Goal: Task Accomplishment & Management: Use online tool/utility

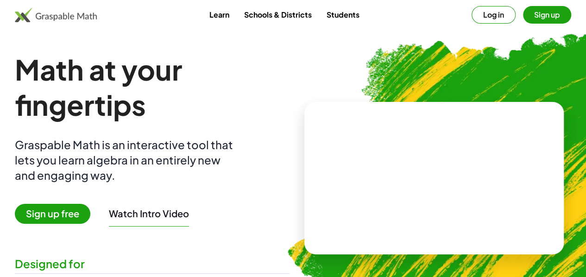
click at [481, 13] on button "Log in" at bounding box center [494, 15] width 44 height 18
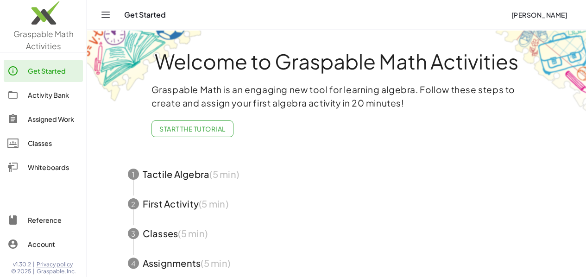
click at [0, 189] on div at bounding box center [43, 194] width 87 height 21
drag, startPoint x: 0, startPoint y: 189, endPoint x: 484, endPoint y: 148, distance: 485.3
click at [484, 148] on div "Welcome to Graspable Math Activities Graspable Math is an engaging new tool for…" at bounding box center [336, 181] width 463 height 302
click at [178, 128] on span "Start the Tutorial" at bounding box center [192, 129] width 66 height 8
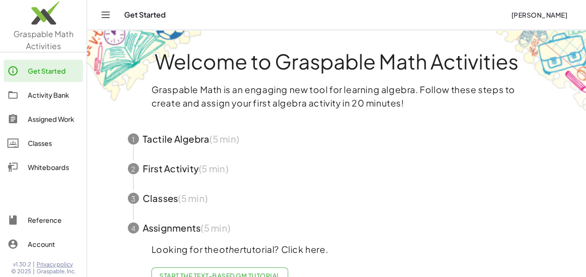
scroll to position [27, 0]
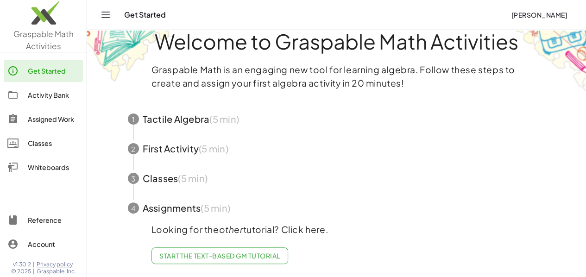
click at [165, 120] on span "button" at bounding box center [337, 119] width 440 height 30
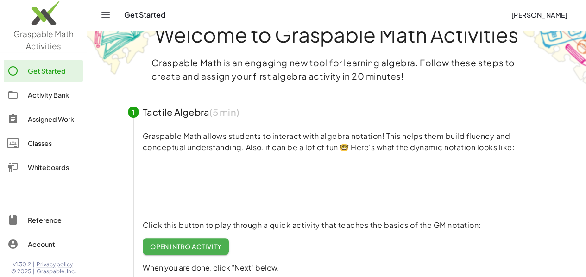
click at [165, 120] on span "button" at bounding box center [337, 112] width 440 height 30
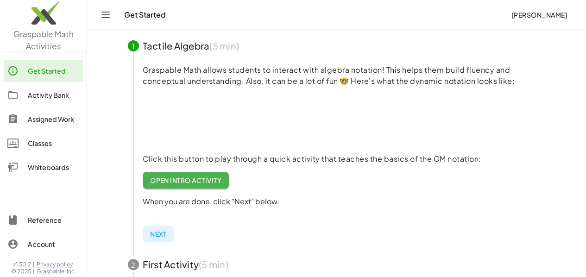
scroll to position [120, 0]
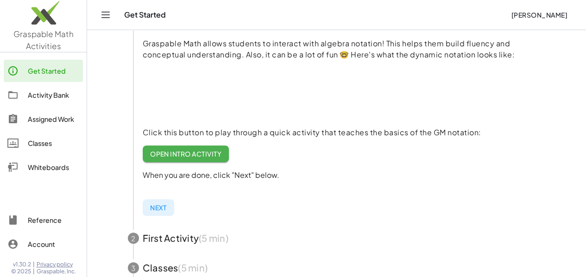
click at [188, 153] on span "Open Intro Activity" at bounding box center [186, 154] width 72 height 8
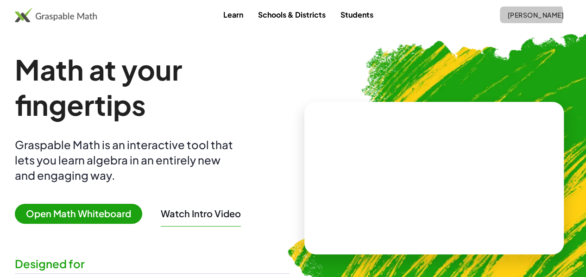
click at [522, 16] on span "[PERSON_NAME]" at bounding box center [535, 15] width 57 height 8
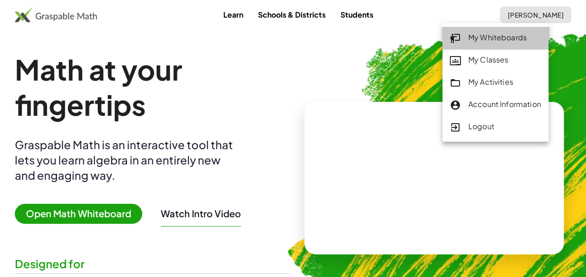
click at [497, 34] on div "My Whiteboards" at bounding box center [495, 38] width 91 height 12
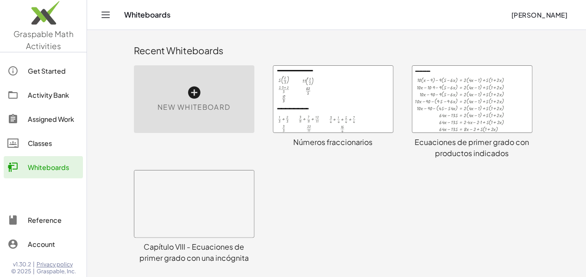
click at [318, 80] on div at bounding box center [333, 99] width 120 height 67
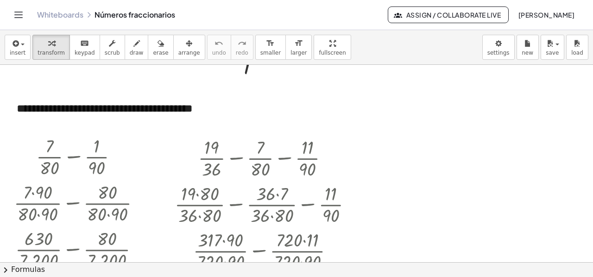
scroll to position [3483, 0]
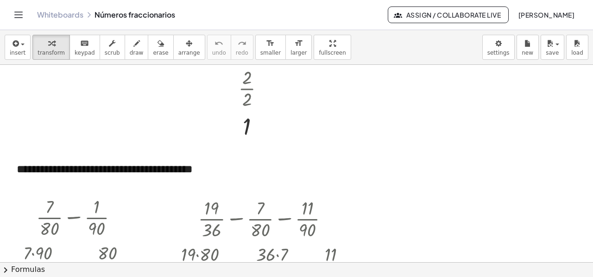
drag, startPoint x: 432, startPoint y: 275, endPoint x: 336, endPoint y: 148, distance: 158.7
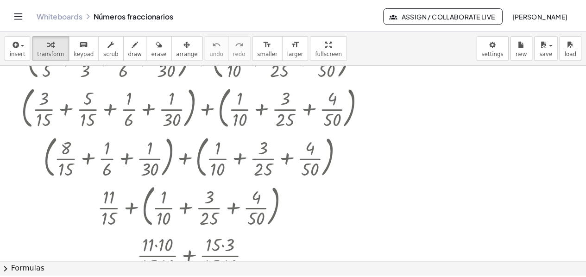
scroll to position [2371, 0]
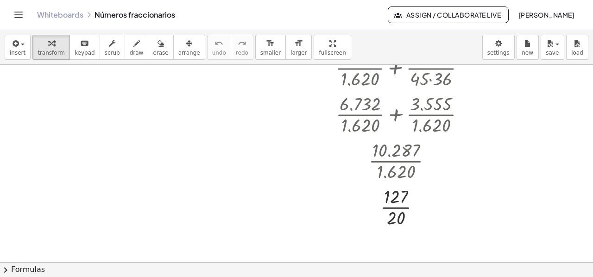
click at [555, 17] on span "[PERSON_NAME]" at bounding box center [546, 15] width 57 height 8
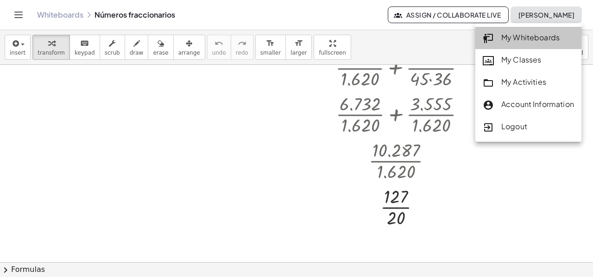
click at [504, 40] on div "My Whiteboards" at bounding box center [528, 38] width 91 height 12
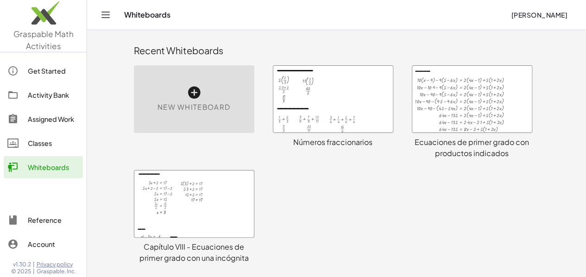
scroll to position [46, 0]
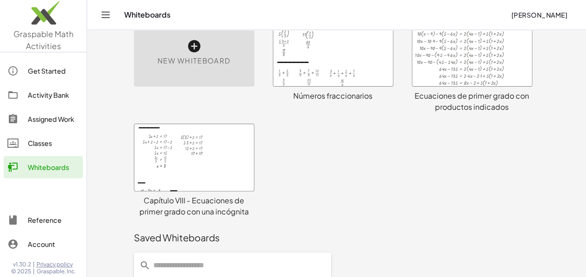
click at [151, 180] on div at bounding box center [194, 157] width 120 height 67
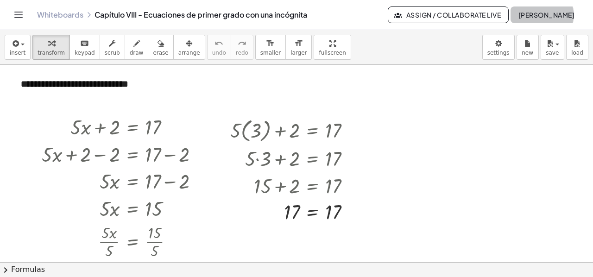
click at [534, 15] on span "[PERSON_NAME]" at bounding box center [546, 15] width 57 height 8
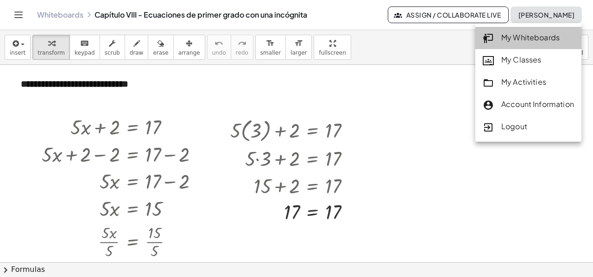
click at [501, 38] on div "My Whiteboards" at bounding box center [528, 38] width 91 height 12
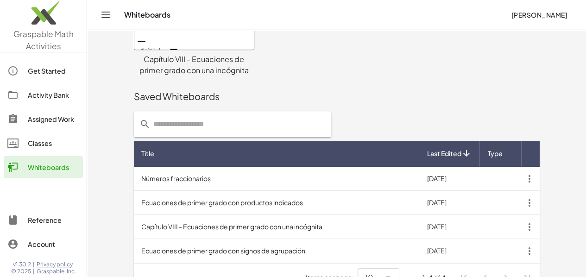
scroll to position [208, 0]
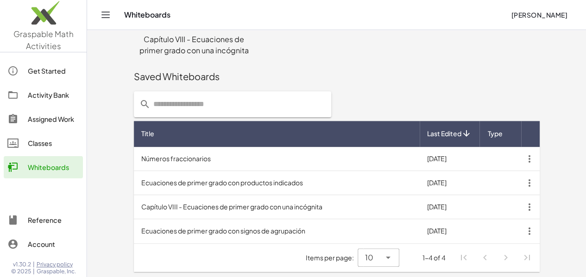
scroll to position [208, 0]
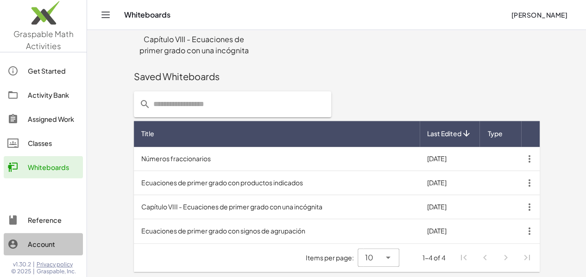
click at [40, 249] on div "Account" at bounding box center [53, 244] width 51 height 11
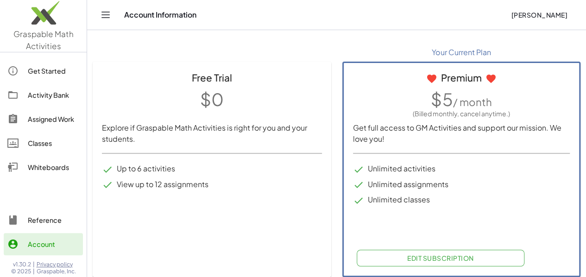
scroll to position [124, 0]
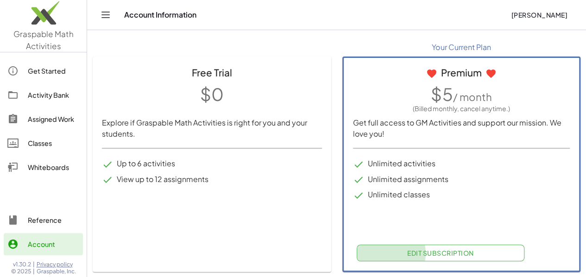
click at [407, 254] on span "Edit Subscription" at bounding box center [440, 253] width 67 height 8
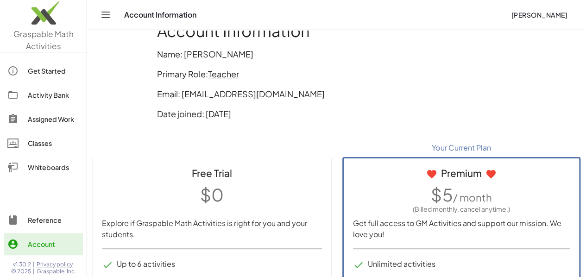
scroll to position [0, 0]
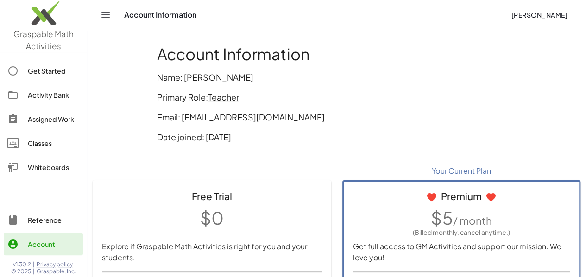
click at [535, 13] on span "[PERSON_NAME]" at bounding box center [539, 15] width 57 height 8
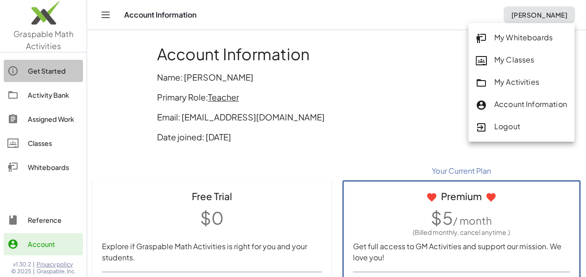
click at [40, 67] on div "Get Started" at bounding box center [53, 70] width 51 height 11
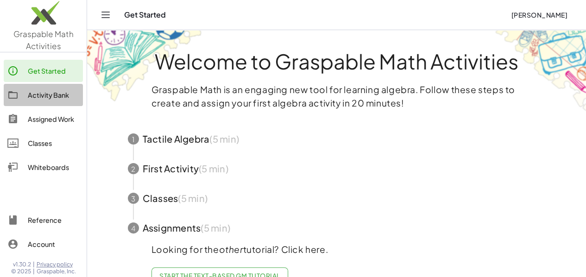
click at [40, 92] on div "Activity Bank" at bounding box center [53, 94] width 51 height 11
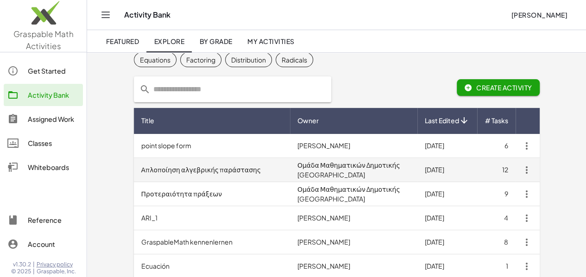
scroll to position [46, 0]
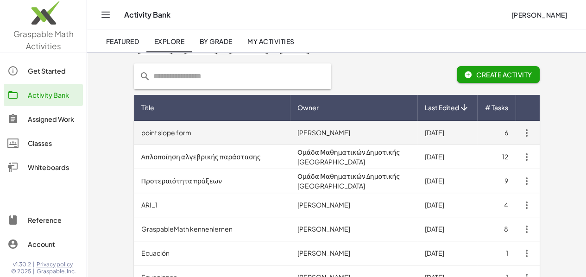
click at [139, 129] on td "point slope form" at bounding box center [212, 133] width 156 height 24
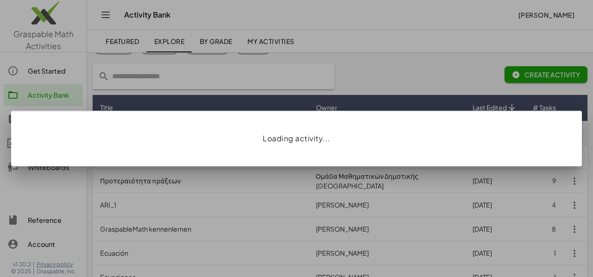
click at [139, 129] on div "Loading activity..." at bounding box center [296, 139] width 571 height 56
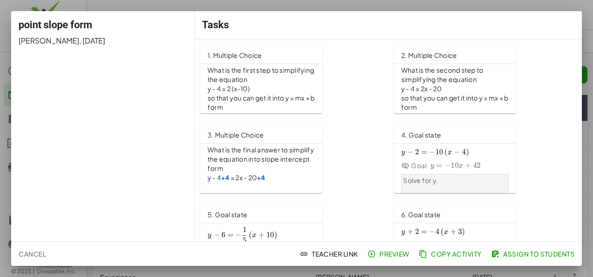
click at [287, 86] on p "y - 4 = 2 (x-10)" at bounding box center [261, 88] width 107 height 9
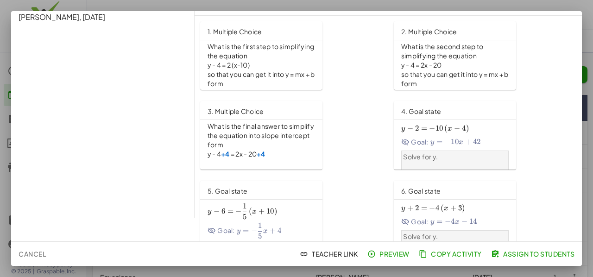
scroll to position [37, 0]
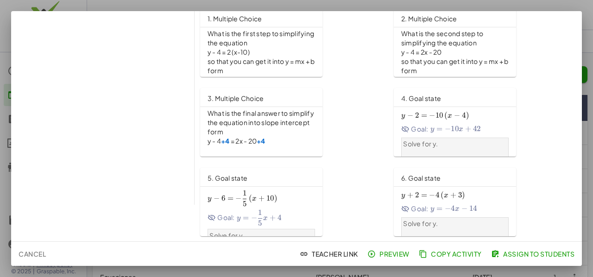
click at [392, 253] on span "Preview" at bounding box center [389, 254] width 40 height 8
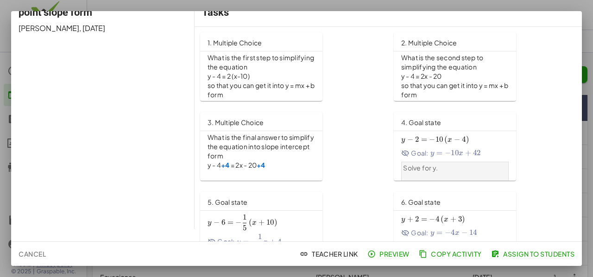
scroll to position [0, 0]
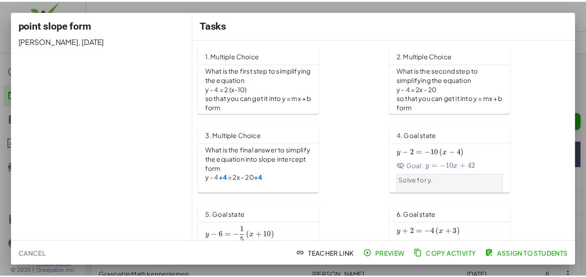
scroll to position [46, 0]
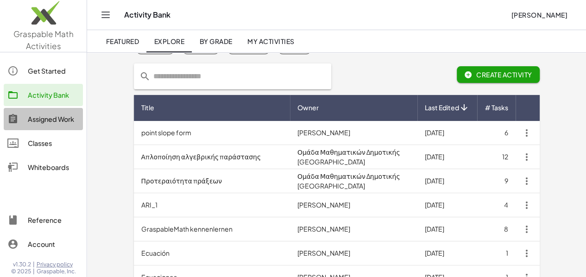
click at [59, 120] on div "Assigned Work" at bounding box center [53, 118] width 51 height 11
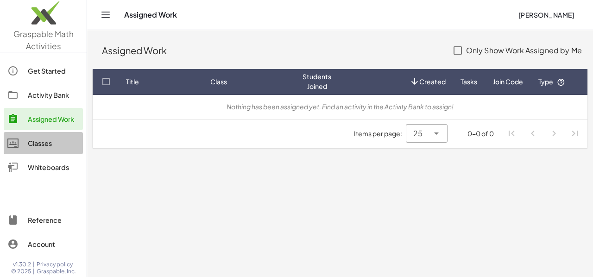
click at [40, 145] on div "Classes" at bounding box center [53, 143] width 51 height 11
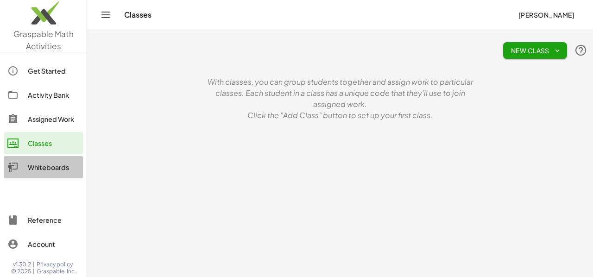
click at [35, 164] on div "Whiteboards" at bounding box center [53, 167] width 51 height 11
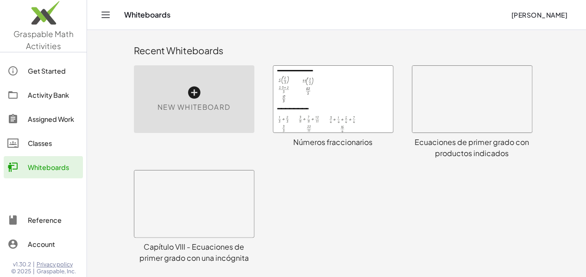
scroll to position [5, 0]
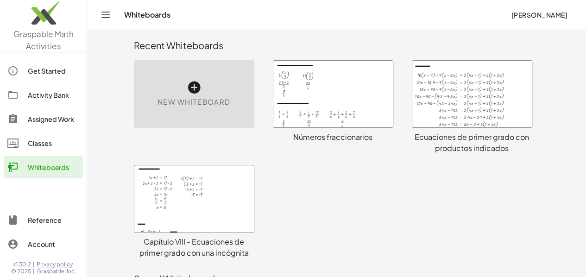
click at [163, 185] on div at bounding box center [194, 198] width 120 height 67
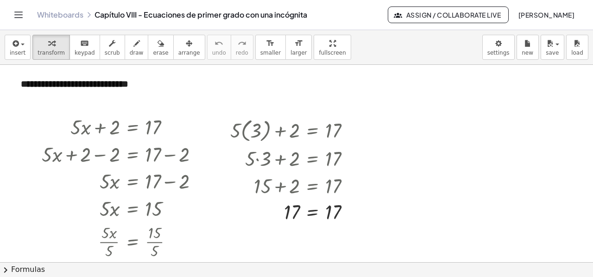
click at [18, 15] on icon "Toggle navigation" at bounding box center [18, 14] width 11 height 11
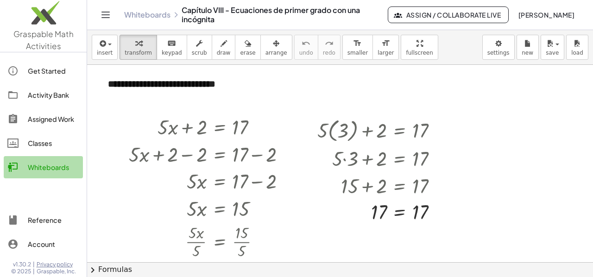
click at [38, 165] on div "Whiteboards" at bounding box center [53, 167] width 51 height 11
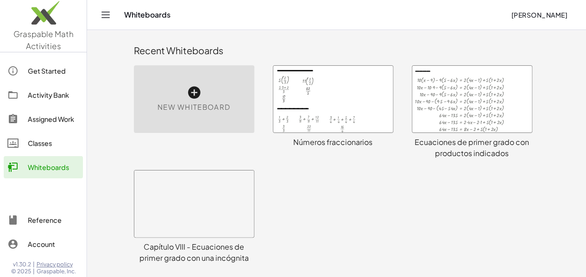
click at [187, 95] on icon at bounding box center [194, 92] width 15 height 15
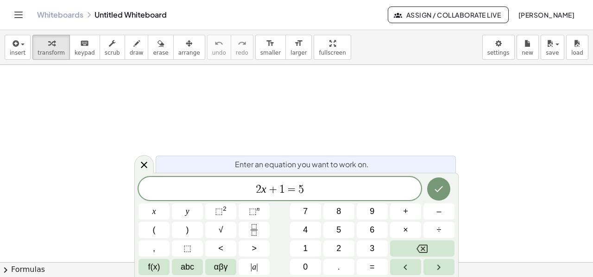
click at [130, 15] on div "Whiteboards Untitled Whiteboard" at bounding box center [212, 14] width 351 height 9
click at [74, 16] on link "Whiteboards" at bounding box center [60, 14] width 46 height 9
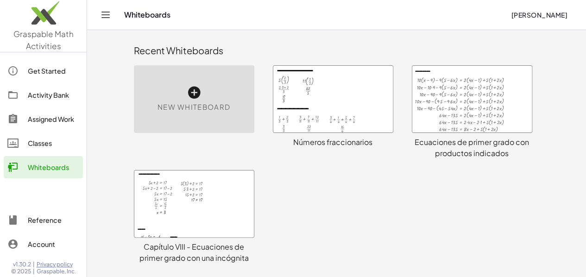
click at [187, 93] on icon at bounding box center [194, 92] width 15 height 15
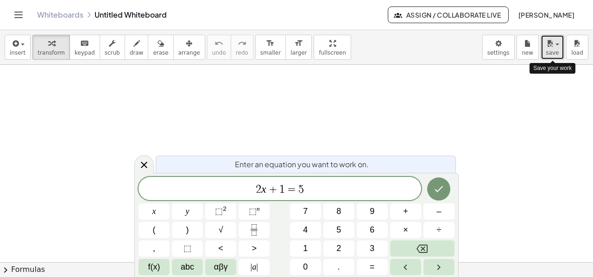
click at [557, 48] on button "save" at bounding box center [553, 47] width 24 height 25
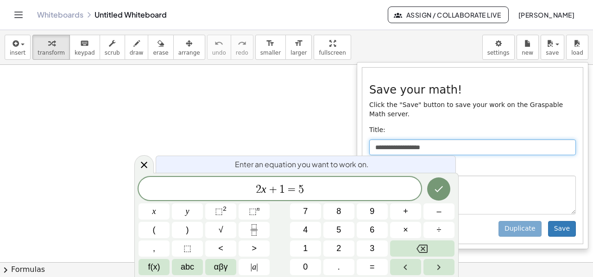
click at [445, 139] on input "**********" at bounding box center [472, 147] width 207 height 16
type input "*"
type input "***"
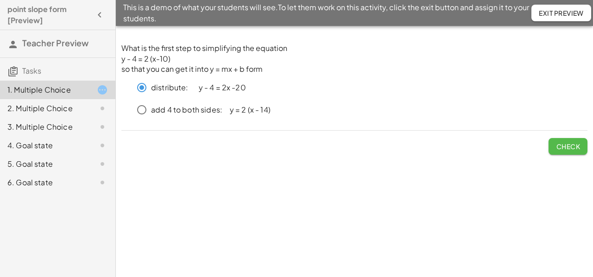
click at [558, 141] on button "Check" at bounding box center [567, 146] width 39 height 17
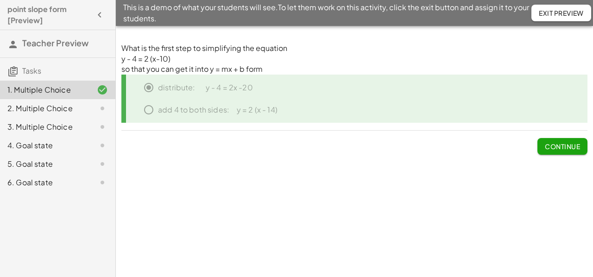
click at [549, 6] on button "Exit Preview" at bounding box center [561, 13] width 60 height 17
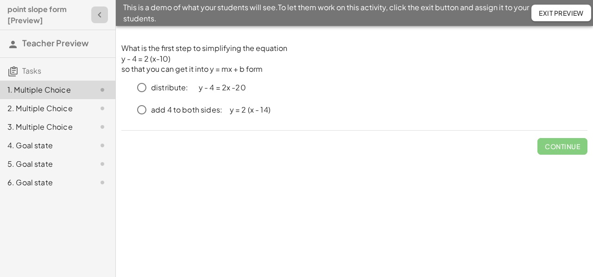
click at [98, 10] on icon "button" at bounding box center [99, 14] width 11 height 11
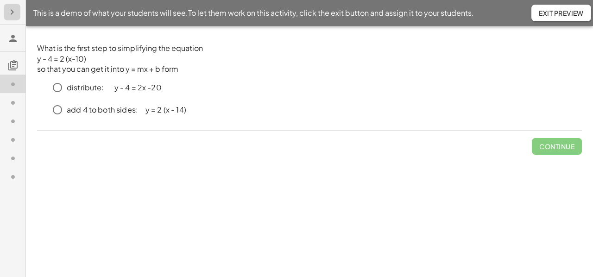
click at [12, 13] on icon "button" at bounding box center [11, 11] width 11 height 11
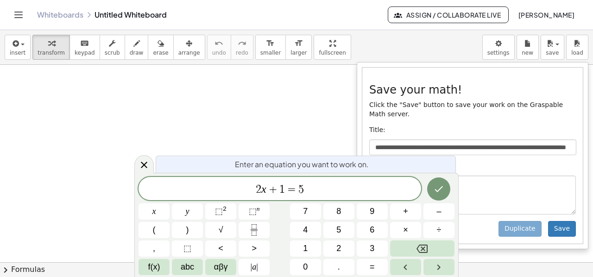
scroll to position [0, 47]
type input "**********"
click at [558, 221] on button "Save" at bounding box center [562, 229] width 28 height 16
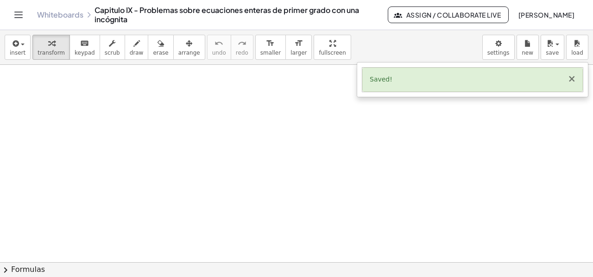
click at [571, 81] on button "×" at bounding box center [571, 79] width 8 height 10
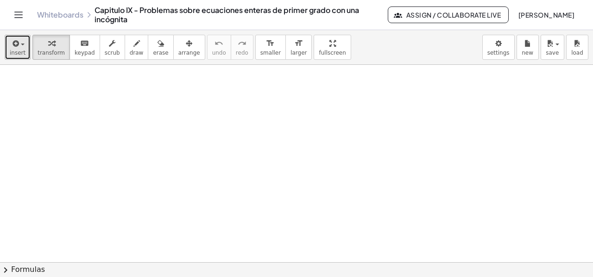
click at [15, 43] on icon "button" at bounding box center [15, 43] width 8 height 11
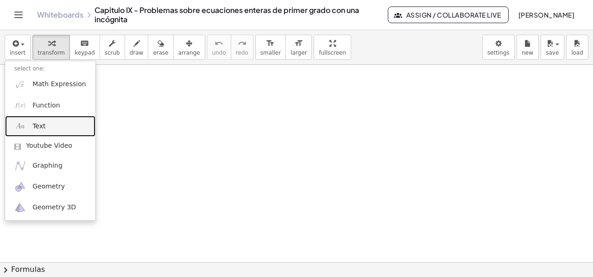
click at [37, 126] on span "Text" at bounding box center [38, 126] width 13 height 9
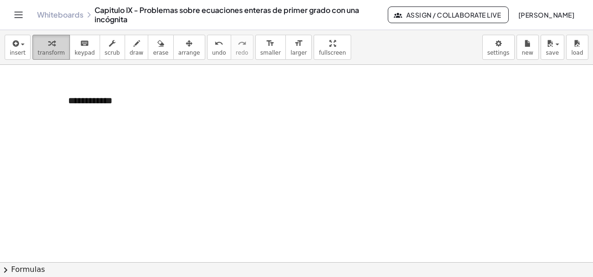
click at [40, 45] on div "button" at bounding box center [51, 43] width 27 height 11
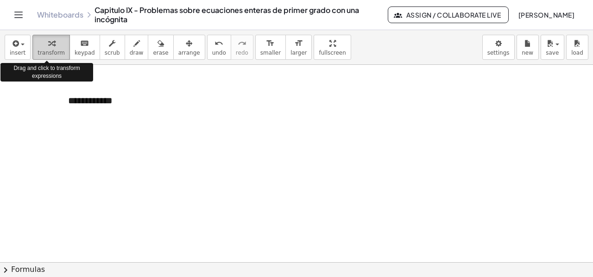
click at [40, 47] on div "button" at bounding box center [51, 43] width 27 height 11
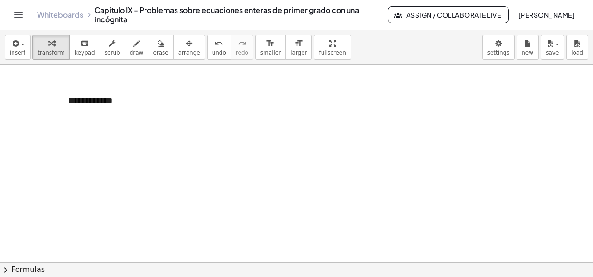
click at [337, 124] on div at bounding box center [296, 263] width 593 height 396
click at [185, 86] on span "+" at bounding box center [187, 82] width 6 height 7
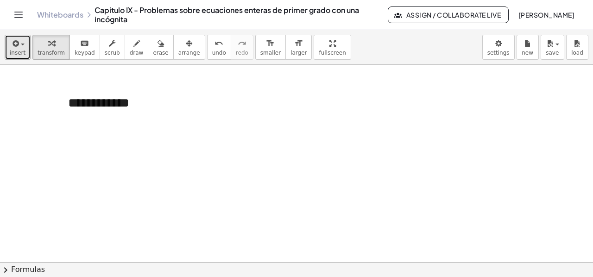
click at [13, 44] on icon "button" at bounding box center [15, 43] width 8 height 11
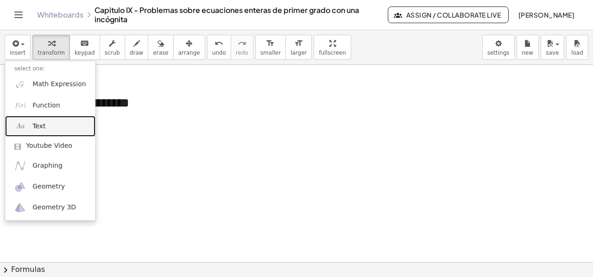
click at [47, 126] on link "Text" at bounding box center [50, 126] width 90 height 21
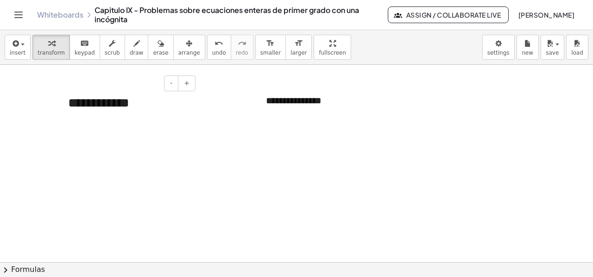
click at [121, 101] on div "**********" at bounding box center [128, 103] width 139 height 37
click at [186, 44] on icon "button" at bounding box center [189, 43] width 6 height 11
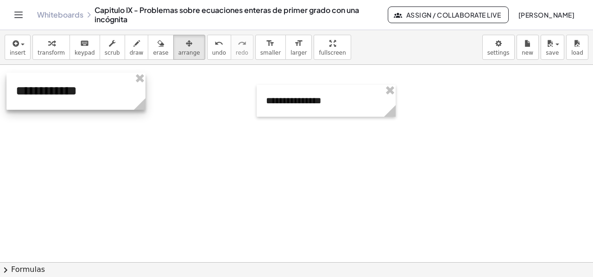
drag, startPoint x: 156, startPoint y: 102, endPoint x: 103, endPoint y: 90, distance: 53.7
click at [103, 90] on div at bounding box center [75, 91] width 139 height 37
drag, startPoint x: 143, startPoint y: 108, endPoint x: 94, endPoint y: 104, distance: 48.3
click at [94, 104] on icon at bounding box center [92, 104] width 12 height 12
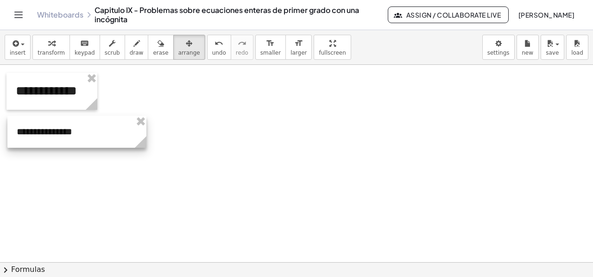
drag, startPoint x: 341, startPoint y: 97, endPoint x: 92, endPoint y: 128, distance: 251.1
click at [92, 128] on div at bounding box center [76, 132] width 139 height 32
click at [76, 133] on div at bounding box center [76, 132] width 139 height 32
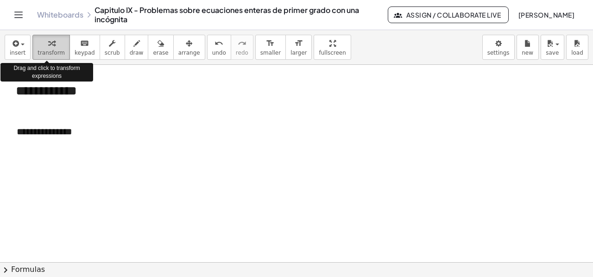
click at [41, 50] on span "transform" at bounding box center [51, 53] width 27 height 6
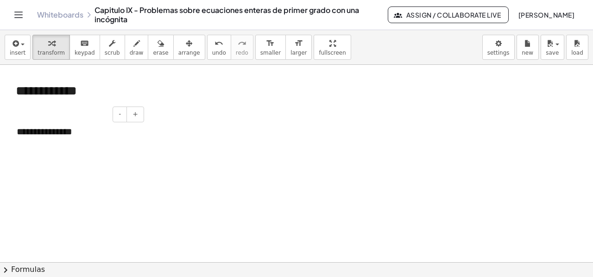
click at [70, 127] on div "**********" at bounding box center [76, 132] width 139 height 32
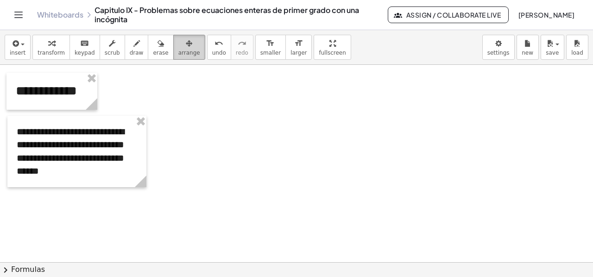
click at [186, 39] on icon "button" at bounding box center [189, 43] width 6 height 11
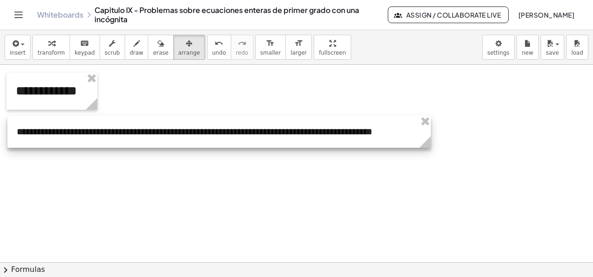
drag, startPoint x: 143, startPoint y: 185, endPoint x: 427, endPoint y: 135, distance: 288.8
click at [427, 135] on icon at bounding box center [425, 142] width 16 height 16
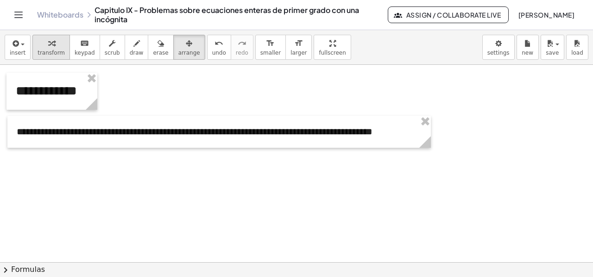
click at [53, 46] on div "button" at bounding box center [51, 43] width 27 height 11
click at [178, 50] on span "arrange" at bounding box center [189, 53] width 22 height 6
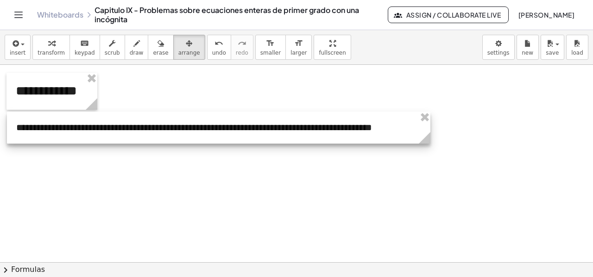
click at [165, 118] on div at bounding box center [218, 128] width 423 height 32
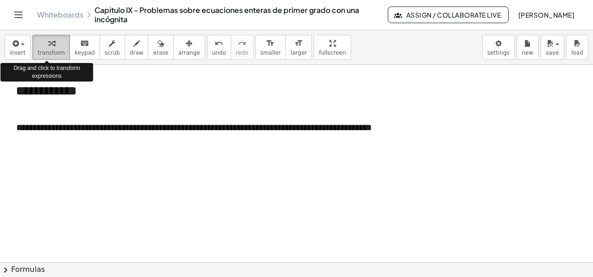
click at [48, 41] on icon "button" at bounding box center [51, 43] width 6 height 11
click at [22, 46] on div "button" at bounding box center [18, 43] width 16 height 11
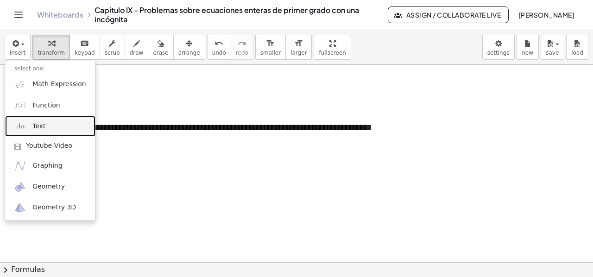
click at [32, 129] on span "Text" at bounding box center [38, 126] width 13 height 9
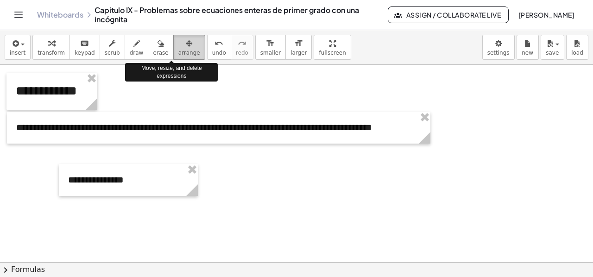
click at [186, 46] on icon "button" at bounding box center [189, 43] width 6 height 11
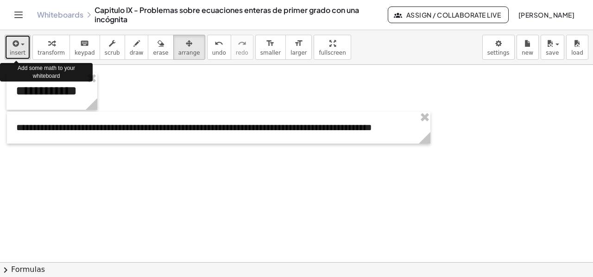
click at [14, 50] on span "insert" at bounding box center [18, 53] width 16 height 6
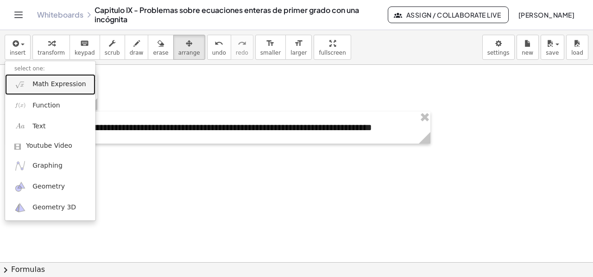
click at [48, 87] on span "Math Expression" at bounding box center [58, 84] width 53 height 9
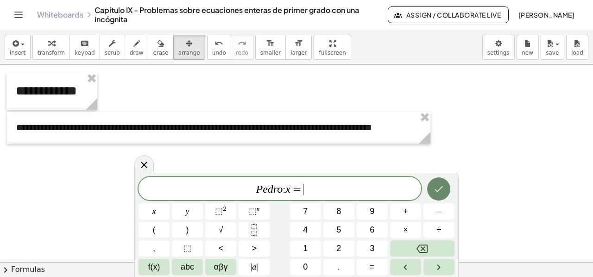
click at [436, 192] on icon "Done" at bounding box center [438, 188] width 11 height 11
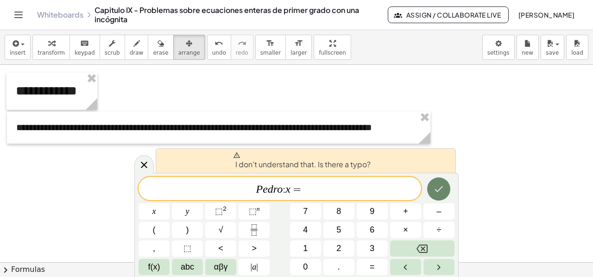
click at [436, 192] on icon "Done" at bounding box center [438, 188] width 11 height 11
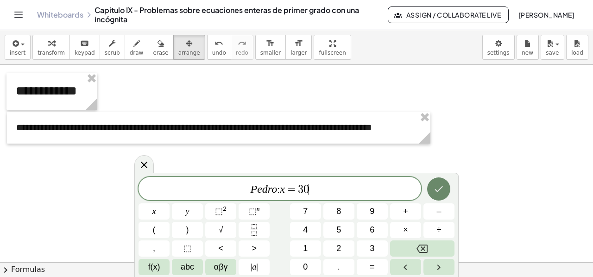
click at [434, 188] on icon "Done" at bounding box center [438, 188] width 11 height 11
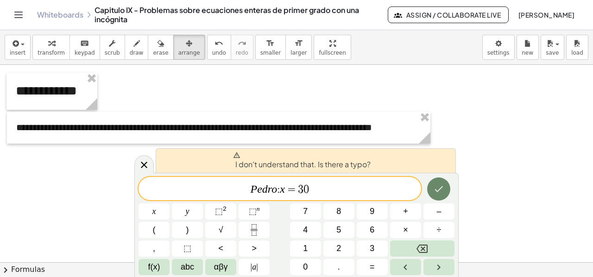
click at [434, 188] on icon "Done" at bounding box center [438, 188] width 11 height 11
click at [144, 169] on icon at bounding box center [144, 164] width 11 height 11
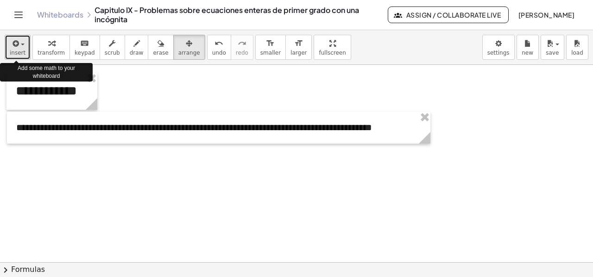
click at [16, 48] on icon "button" at bounding box center [15, 43] width 8 height 11
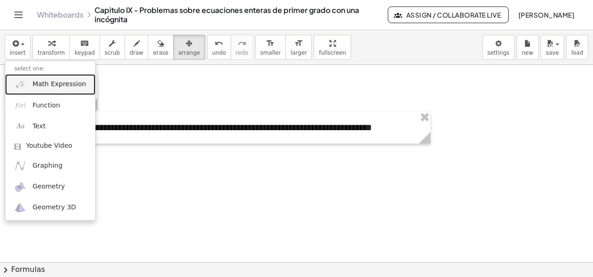
click at [64, 82] on span "Math Expression" at bounding box center [58, 84] width 53 height 9
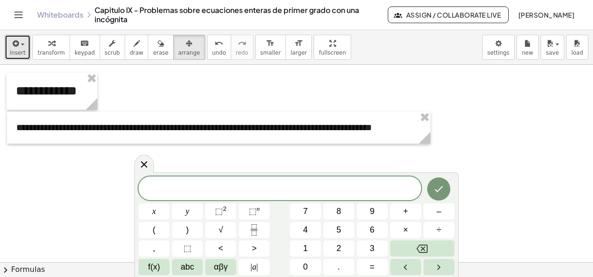
click at [16, 42] on icon "button" at bounding box center [15, 43] width 8 height 11
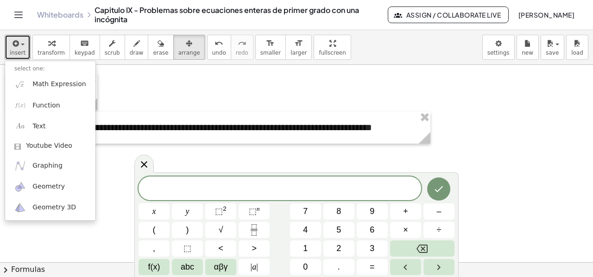
click at [491, 88] on div at bounding box center [296, 263] width 593 height 396
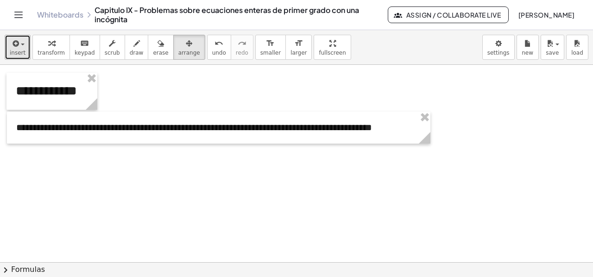
click at [21, 43] on div "button" at bounding box center [18, 43] width 16 height 11
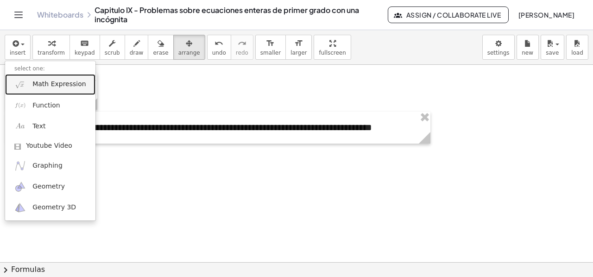
click at [47, 84] on span "Math Expression" at bounding box center [58, 84] width 53 height 9
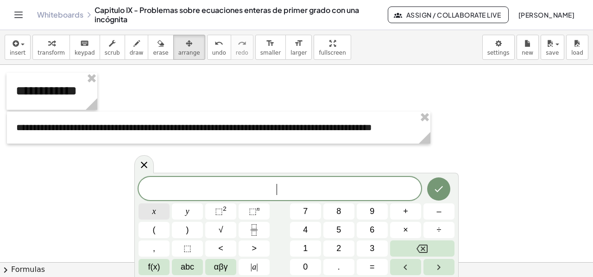
click at [151, 211] on button "x" at bounding box center [154, 211] width 31 height 16
click at [403, 210] on span "+" at bounding box center [405, 211] width 5 height 13
click at [252, 227] on icon "Fraction" at bounding box center [254, 230] width 12 height 12
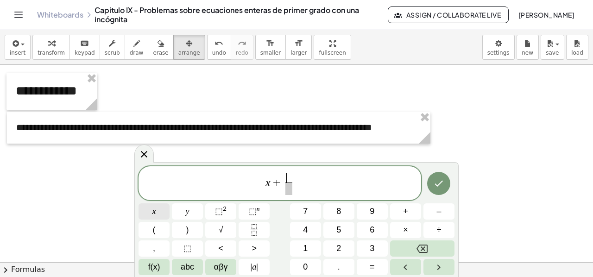
click at [156, 211] on button "x" at bounding box center [154, 211] width 31 height 16
click at [288, 191] on span at bounding box center [288, 189] width 6 height 13
click at [373, 246] on span "3" at bounding box center [372, 248] width 5 height 13
click at [301, 182] on span "x + x 3 ​ ​" at bounding box center [280, 184] width 283 height 25
click at [369, 266] on button "=" at bounding box center [372, 267] width 31 height 16
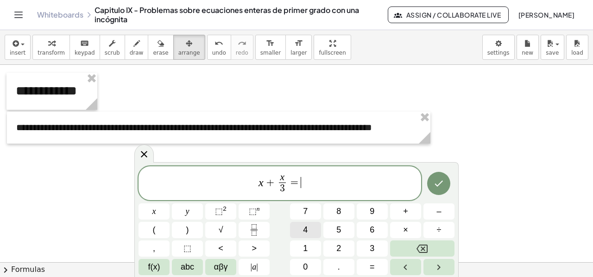
click at [306, 230] on span "4" at bounding box center [305, 230] width 5 height 13
click at [307, 267] on span "0" at bounding box center [305, 267] width 5 height 13
click at [437, 182] on icon "Done" at bounding box center [438, 183] width 11 height 11
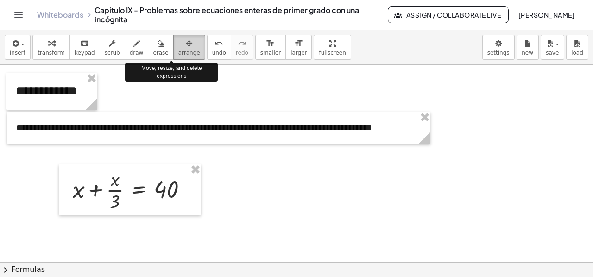
click at [186, 42] on icon "button" at bounding box center [189, 43] width 6 height 11
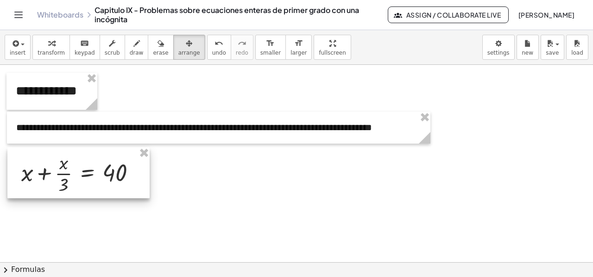
drag, startPoint x: 160, startPoint y: 170, endPoint x: 109, endPoint y: 154, distance: 53.6
click at [109, 154] on div at bounding box center [78, 172] width 142 height 51
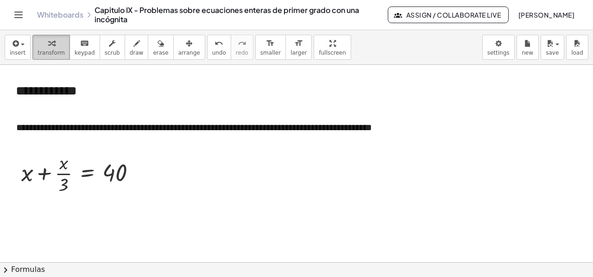
click at [41, 45] on div "button" at bounding box center [51, 43] width 27 height 11
click at [46, 175] on div at bounding box center [82, 173] width 131 height 46
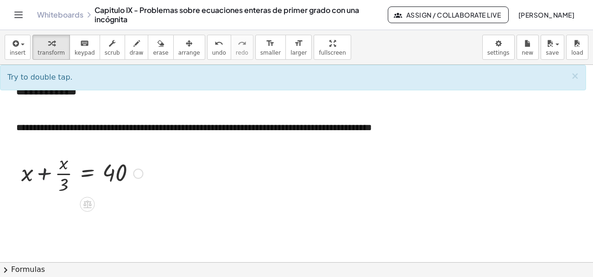
click at [42, 175] on div at bounding box center [82, 173] width 131 height 46
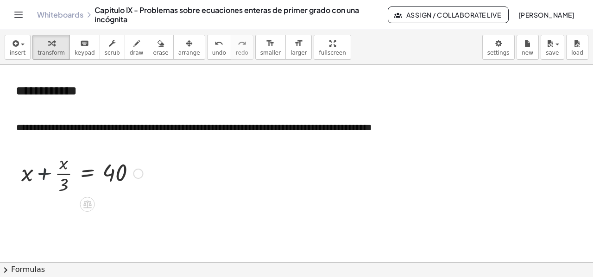
click at [42, 175] on div at bounding box center [82, 173] width 131 height 46
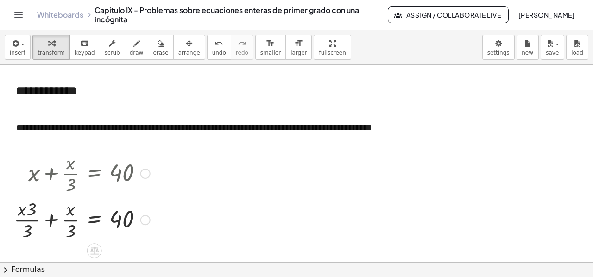
click at [21, 213] on div at bounding box center [81, 219] width 145 height 46
drag, startPoint x: 22, startPoint y: 213, endPoint x: 30, endPoint y: 214, distance: 7.9
click at [28, 214] on div at bounding box center [81, 219] width 145 height 46
click at [49, 220] on div at bounding box center [81, 219] width 145 height 46
click at [54, 211] on div at bounding box center [89, 219] width 132 height 46
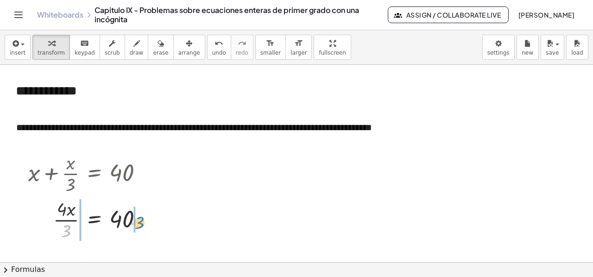
drag, startPoint x: 65, startPoint y: 229, endPoint x: 138, endPoint y: 221, distance: 73.7
click at [138, 221] on div at bounding box center [89, 219] width 131 height 46
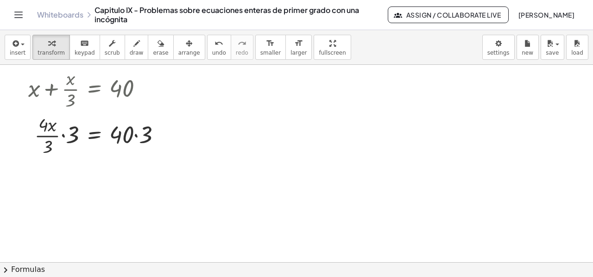
scroll to position [93, 0]
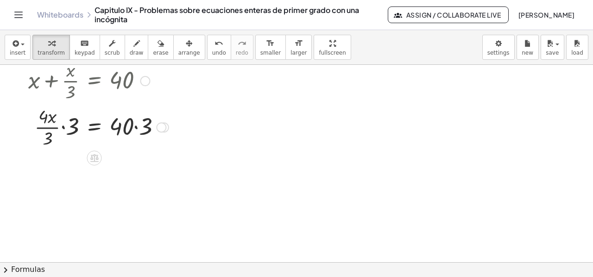
click at [62, 129] on div at bounding box center [99, 126] width 150 height 46
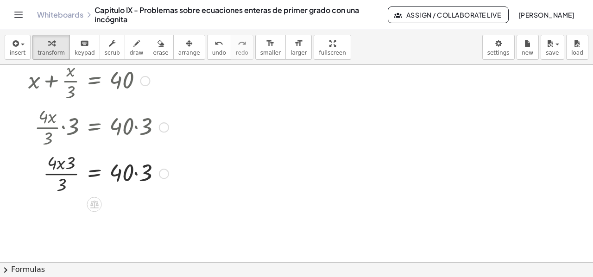
click at [135, 175] on div at bounding box center [99, 173] width 150 height 46
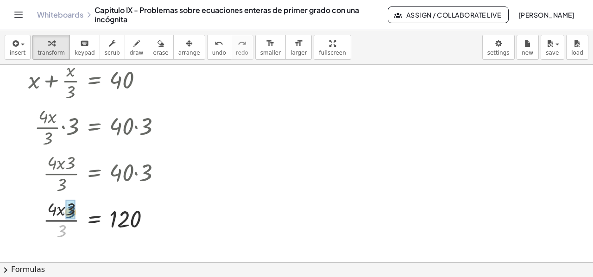
drag, startPoint x: 60, startPoint y: 230, endPoint x: 69, endPoint y: 211, distance: 21.5
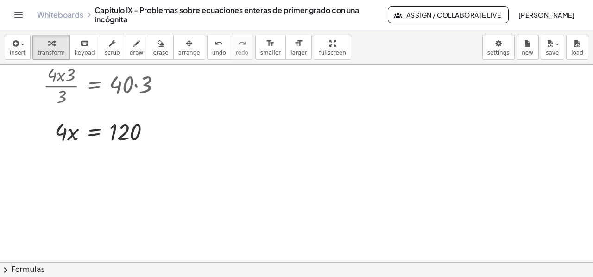
scroll to position [185, 0]
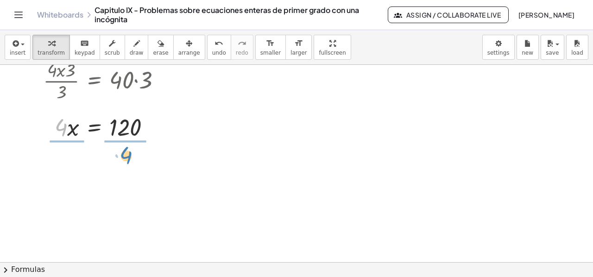
drag, startPoint x: 60, startPoint y: 133, endPoint x: 125, endPoint y: 161, distance: 69.9
click at [125, 161] on div "**********" at bounding box center [296, 78] width 593 height 396
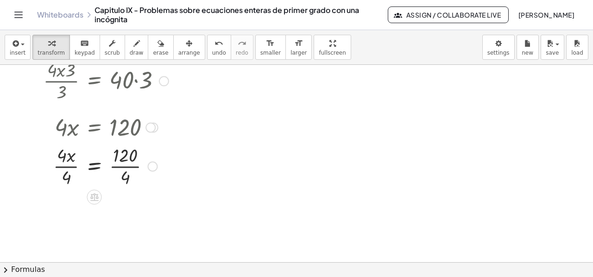
click at [66, 167] on div at bounding box center [99, 165] width 150 height 46
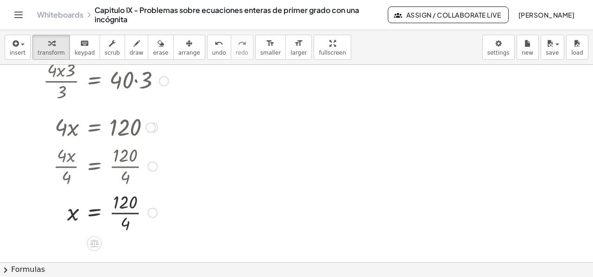
click at [122, 214] on div at bounding box center [99, 212] width 150 height 46
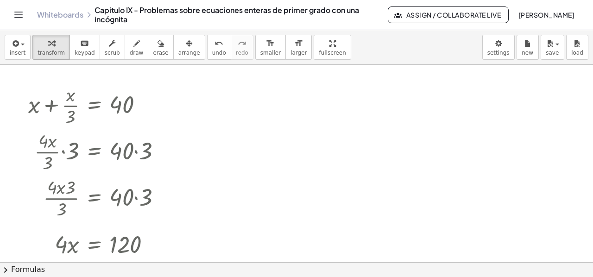
scroll to position [13, 0]
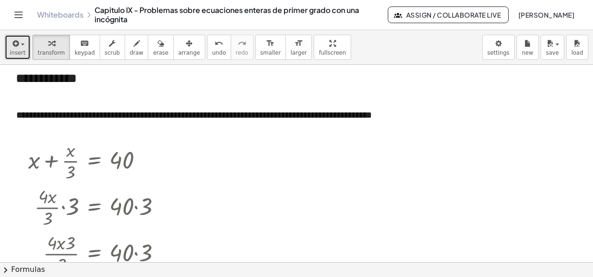
click at [19, 44] on div "button" at bounding box center [18, 43] width 16 height 11
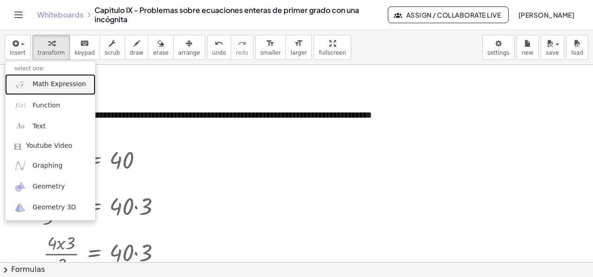
click at [53, 83] on span "Math Expression" at bounding box center [58, 84] width 53 height 9
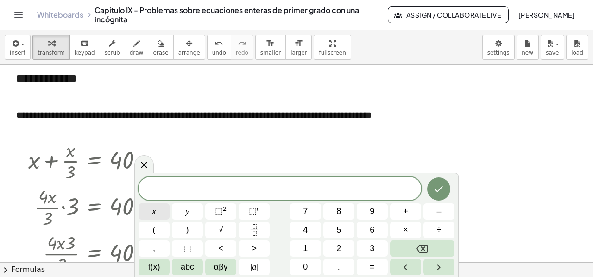
click at [157, 216] on button "x" at bounding box center [154, 211] width 31 height 16
click at [438, 193] on icon "Done" at bounding box center [438, 188] width 11 height 11
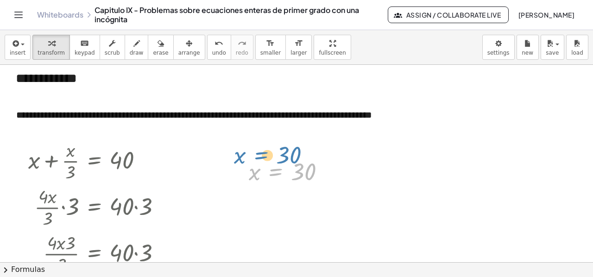
drag, startPoint x: 283, startPoint y: 176, endPoint x: 268, endPoint y: 160, distance: 22.3
click at [268, 160] on div at bounding box center [290, 171] width 92 height 31
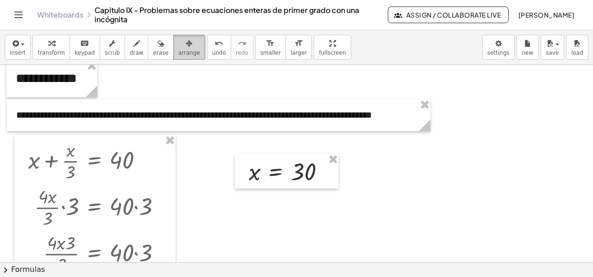
drag, startPoint x: 178, startPoint y: 44, endPoint x: 181, endPoint y: 57, distance: 12.8
click at [178, 46] on div "button" at bounding box center [189, 43] width 22 height 11
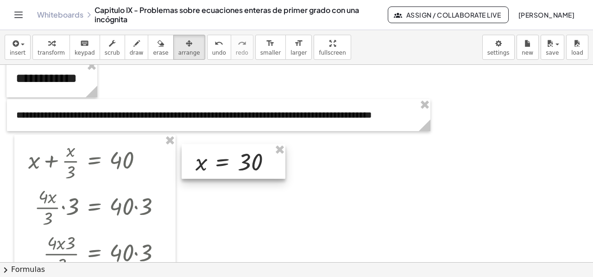
drag, startPoint x: 261, startPoint y: 167, endPoint x: 208, endPoint y: 157, distance: 54.2
click at [208, 157] on div at bounding box center [234, 161] width 104 height 35
click at [388, 186] on div at bounding box center [296, 250] width 593 height 396
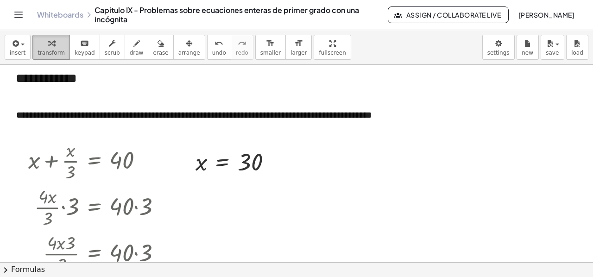
click at [48, 47] on icon "button" at bounding box center [51, 43] width 6 height 11
click at [23, 46] on button "insert" at bounding box center [18, 47] width 26 height 25
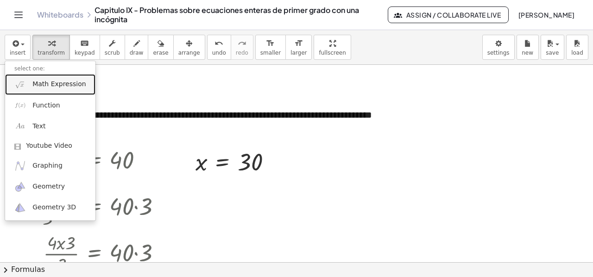
click at [29, 79] on link "Math Expression" at bounding box center [50, 84] width 90 height 21
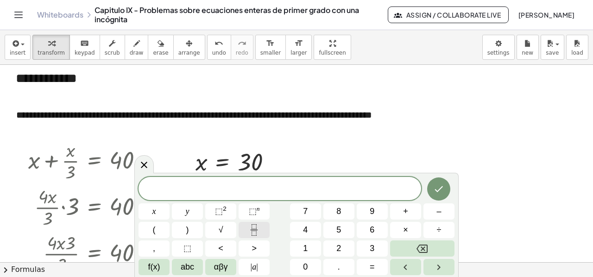
click at [256, 233] on icon "Fraction" at bounding box center [254, 230] width 12 height 12
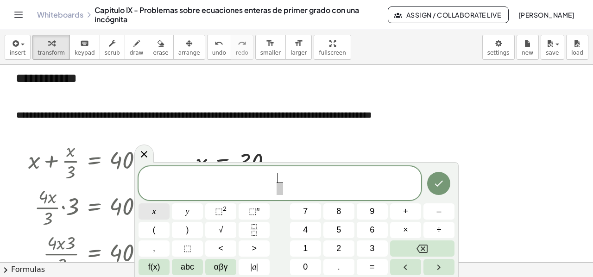
click at [149, 212] on button "x" at bounding box center [154, 211] width 31 height 16
click at [278, 189] on span "​" at bounding box center [280, 189] width 6 height 13
click at [363, 249] on button "3" at bounding box center [372, 248] width 31 height 16
click at [291, 181] on span "x 3 ​ ​" at bounding box center [280, 184] width 283 height 25
click at [368, 268] on button "=" at bounding box center [372, 267] width 31 height 16
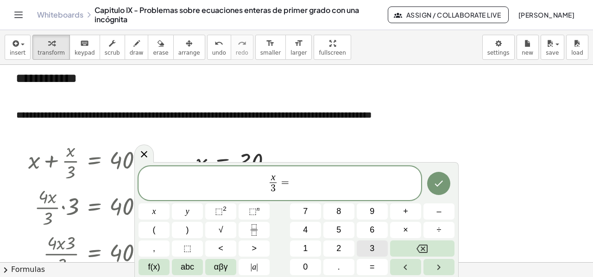
click at [370, 245] on span "3" at bounding box center [372, 248] width 5 height 13
click at [308, 268] on button "0" at bounding box center [305, 267] width 31 height 16
click at [440, 179] on icon "Done" at bounding box center [438, 183] width 11 height 11
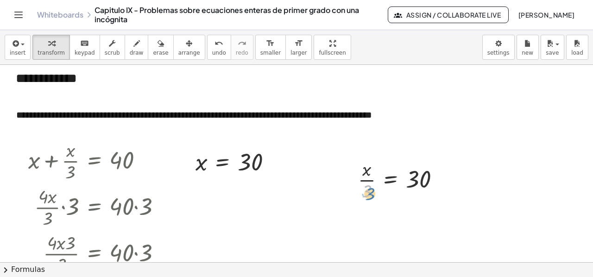
click at [366, 199] on div at bounding box center [402, 179] width 98 height 46
click at [434, 192] on div at bounding box center [402, 179] width 98 height 46
click at [440, 180] on div at bounding box center [442, 180] width 10 height 10
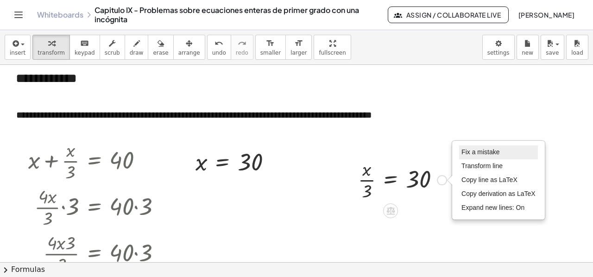
click at [478, 154] on span "Fix a mistake" at bounding box center [480, 151] width 38 height 7
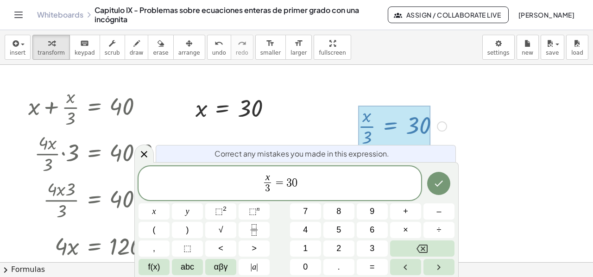
scroll to position [67, 0]
click at [256, 231] on icon "Fraction" at bounding box center [254, 230] width 12 height 12
click at [368, 249] on button "3" at bounding box center [372, 248] width 31 height 16
click at [311, 270] on button "0" at bounding box center [305, 267] width 31 height 16
click at [291, 189] on span "​" at bounding box center [292, 189] width 12 height 13
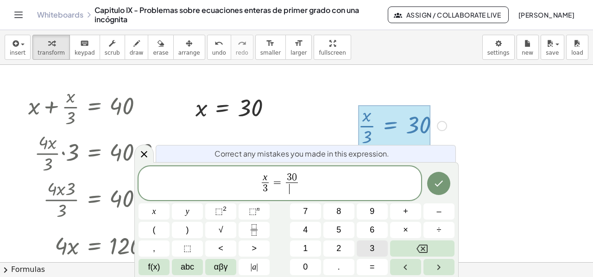
click at [368, 253] on button "3" at bounding box center [372, 248] width 31 height 16
click at [431, 187] on button "Done" at bounding box center [438, 183] width 23 height 23
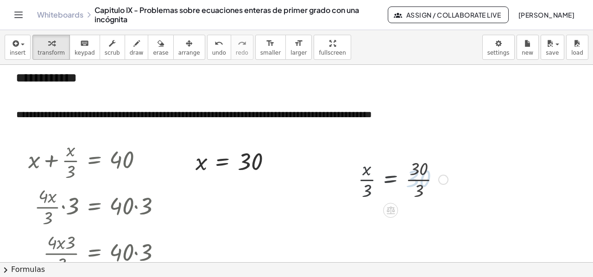
scroll to position [13, 0]
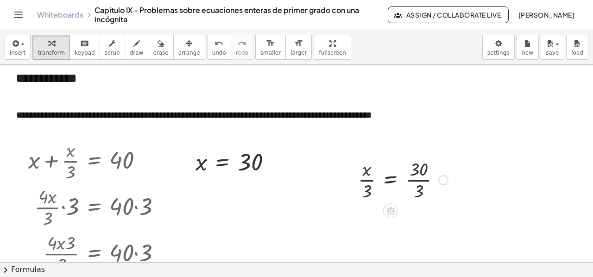
click at [416, 180] on div at bounding box center [402, 179] width 99 height 46
click at [447, 182] on div at bounding box center [443, 180] width 10 height 10
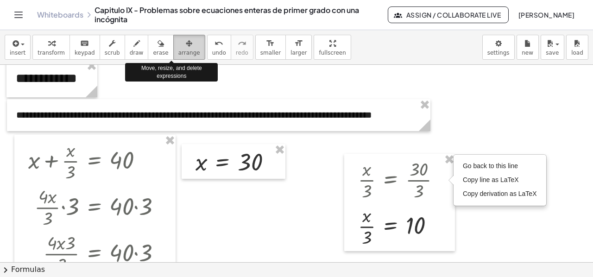
click at [186, 42] on icon "button" at bounding box center [189, 43] width 6 height 11
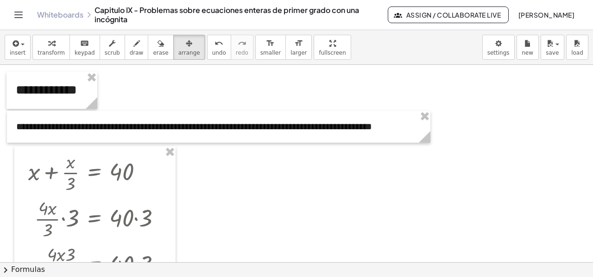
scroll to position [0, 0]
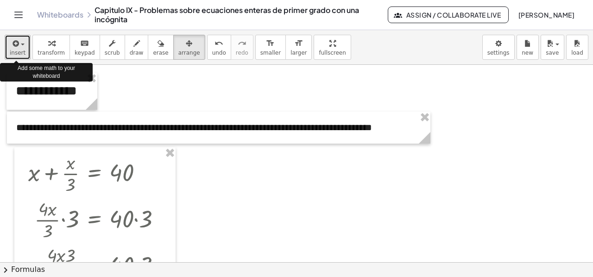
click at [20, 44] on div "button" at bounding box center [18, 43] width 16 height 11
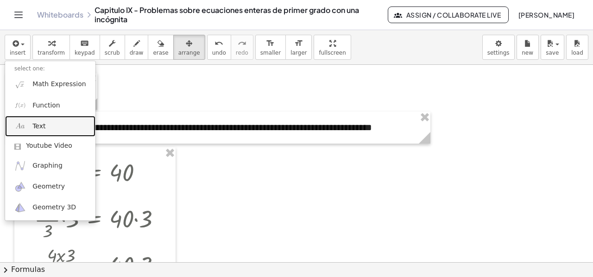
click at [32, 127] on span "Text" at bounding box center [38, 126] width 13 height 9
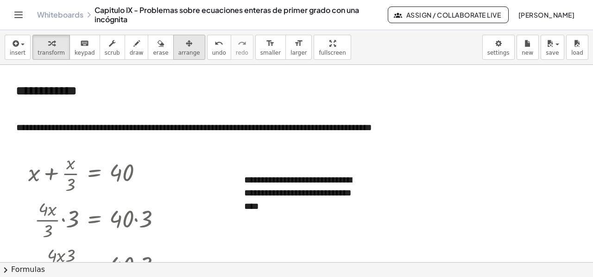
click at [178, 50] on span "arrange" at bounding box center [189, 53] width 22 height 6
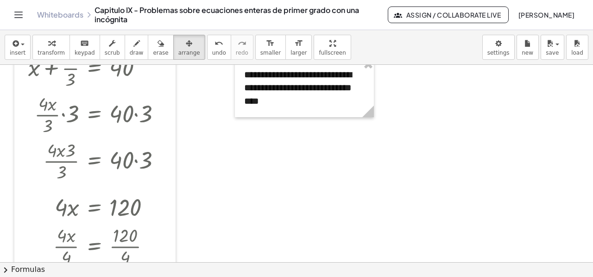
scroll to position [59, 0]
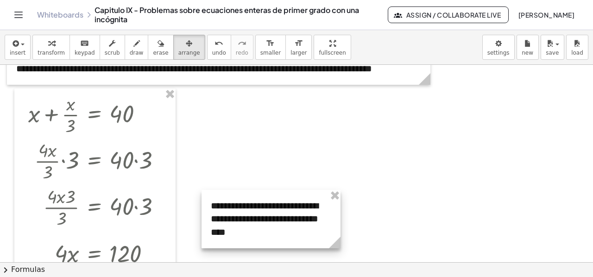
drag, startPoint x: 327, startPoint y: 162, endPoint x: 291, endPoint y: 250, distance: 94.9
click at [291, 248] on div at bounding box center [270, 219] width 139 height 58
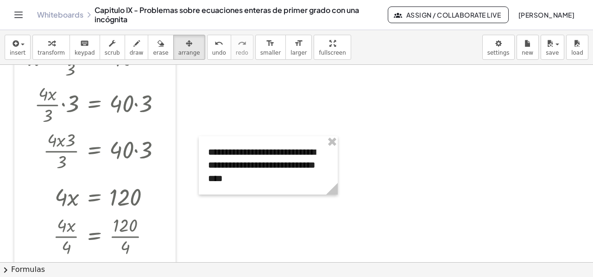
scroll to position [198, 0]
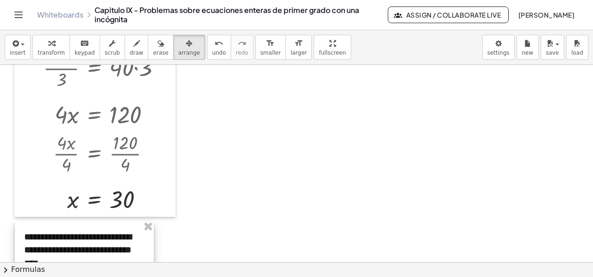
drag, startPoint x: 267, startPoint y: 110, endPoint x: 83, endPoint y: 277, distance: 248.6
click at [83, 277] on html "**********" at bounding box center [296, 138] width 593 height 277
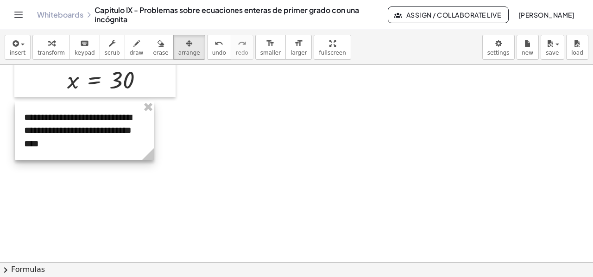
scroll to position [337, 0]
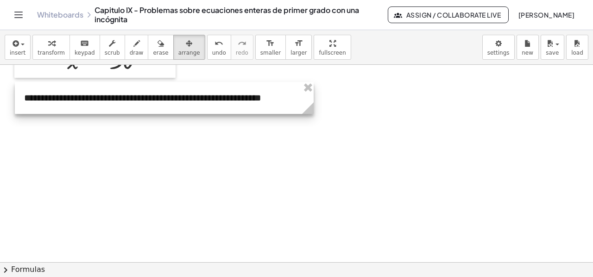
drag, startPoint x: 153, startPoint y: 138, endPoint x: 313, endPoint y: 121, distance: 160.7
click at [313, 121] on div "**********" at bounding box center [296, 25] width 593 height 594
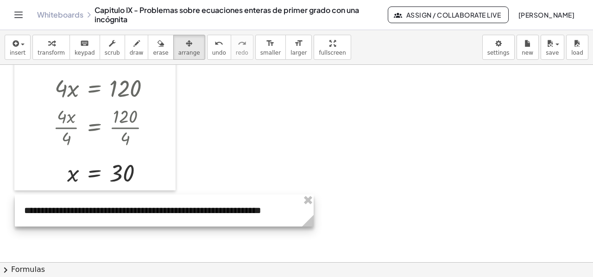
scroll to position [244, 0]
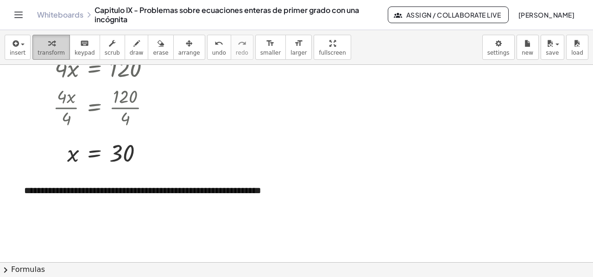
click at [48, 47] on icon "button" at bounding box center [51, 43] width 6 height 11
click at [29, 194] on div "**********" at bounding box center [164, 191] width 299 height 32
click at [319, 189] on div at bounding box center [296, 118] width 593 height 594
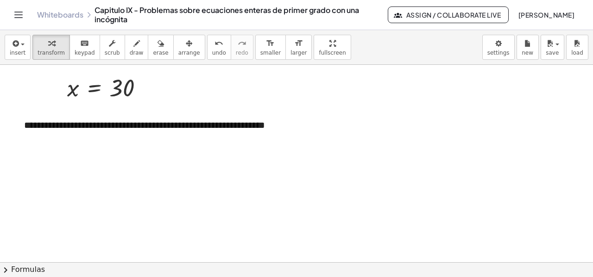
scroll to position [324, 0]
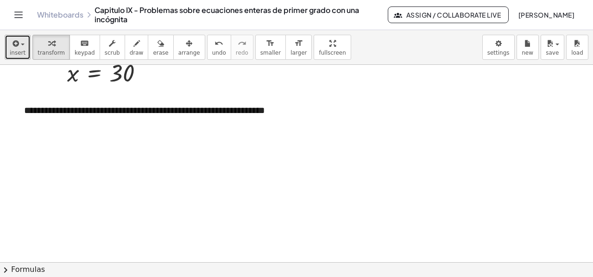
click at [13, 45] on icon "button" at bounding box center [15, 43] width 8 height 11
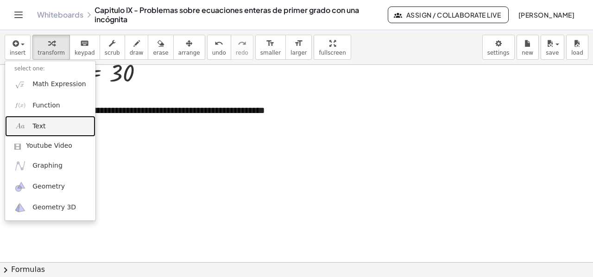
click at [37, 130] on span "Text" at bounding box center [38, 126] width 13 height 9
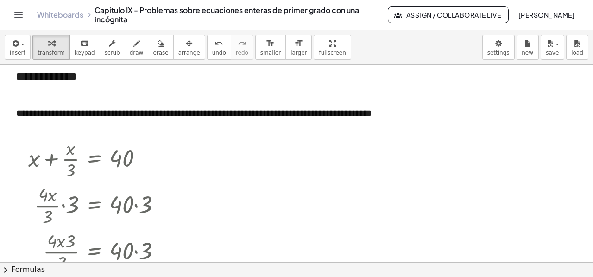
scroll to position [0, 0]
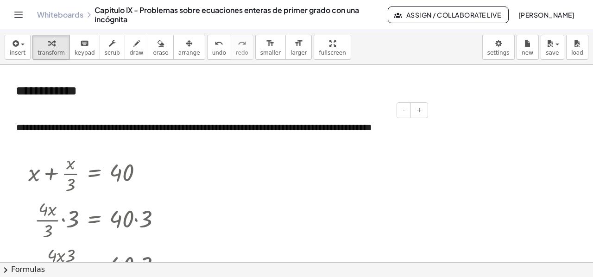
click at [30, 128] on div "**********" at bounding box center [218, 128] width 423 height 32
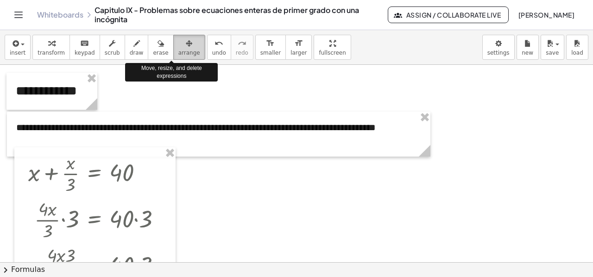
click at [178, 54] on span "arrange" at bounding box center [189, 53] width 22 height 6
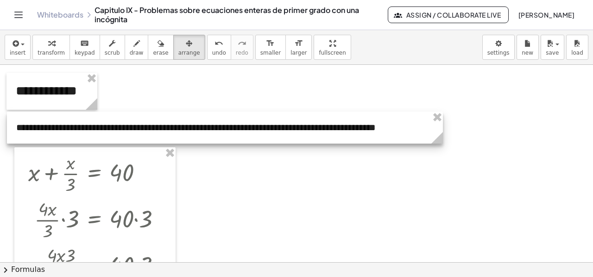
drag, startPoint x: 430, startPoint y: 153, endPoint x: 442, endPoint y: 149, distance: 12.7
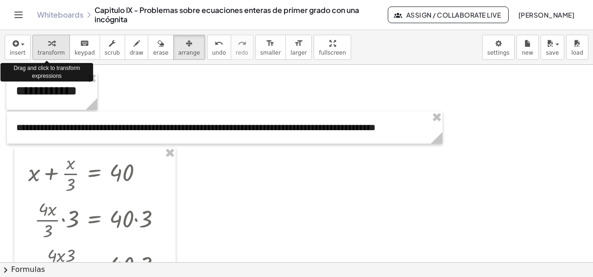
click at [39, 48] on button "transform" at bounding box center [51, 47] width 38 height 25
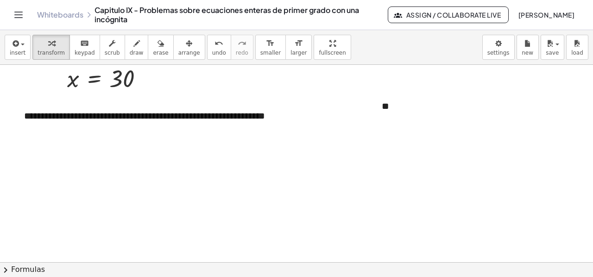
scroll to position [324, 0]
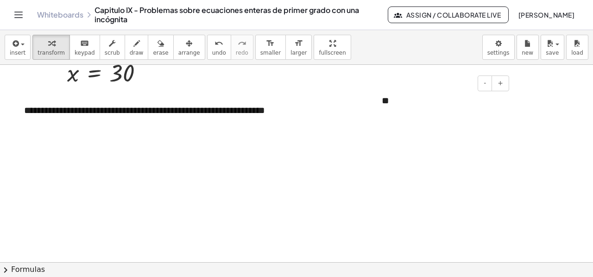
click at [390, 103] on div "**" at bounding box center [441, 101] width 139 height 32
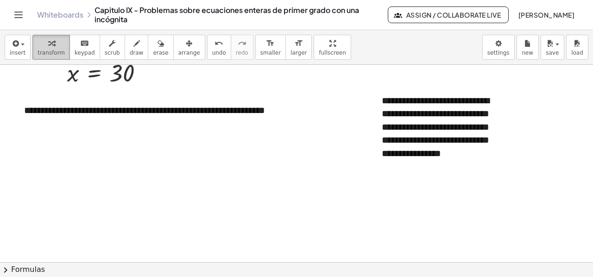
click at [43, 41] on div "button" at bounding box center [51, 43] width 27 height 11
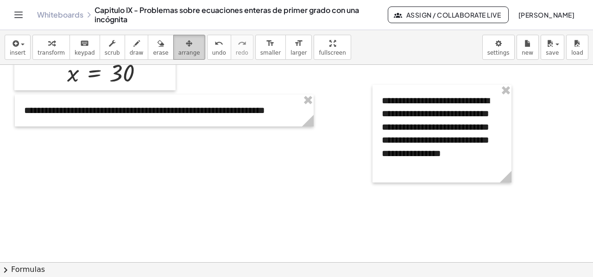
click at [186, 44] on icon "button" at bounding box center [189, 43] width 6 height 11
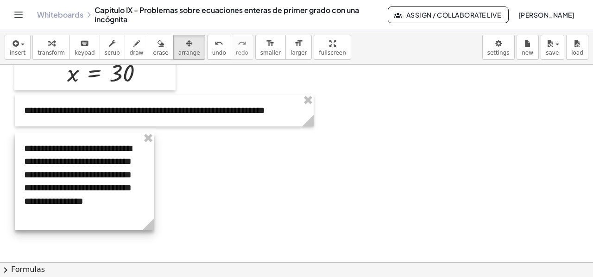
drag, startPoint x: 436, startPoint y: 91, endPoint x: 79, endPoint y: 139, distance: 360.8
click at [79, 139] on div at bounding box center [84, 181] width 139 height 98
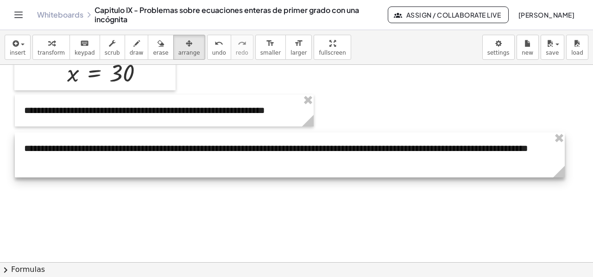
drag, startPoint x: 153, startPoint y: 226, endPoint x: 564, endPoint y: 181, distance: 413.3
click at [564, 181] on div "**********" at bounding box center [296, 38] width 593 height 594
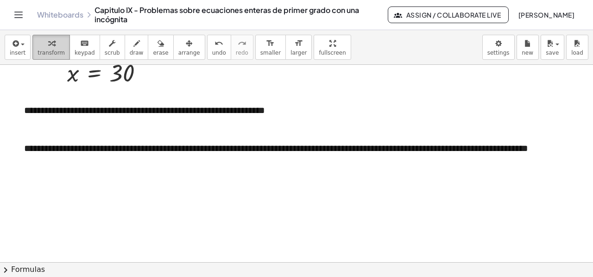
click at [56, 41] on div "button" at bounding box center [51, 43] width 27 height 11
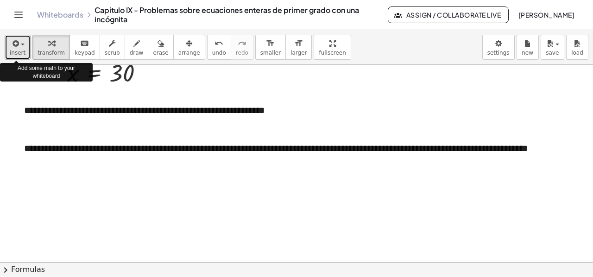
click at [22, 44] on span "button" at bounding box center [23, 45] width 4 height 2
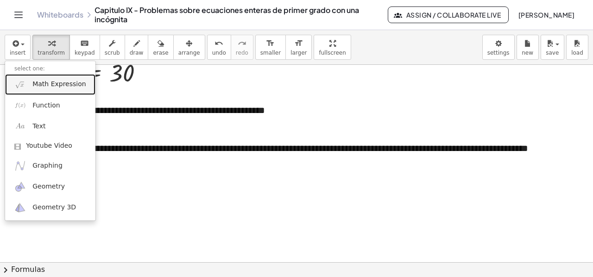
click at [59, 85] on span "Math Expression" at bounding box center [58, 84] width 53 height 9
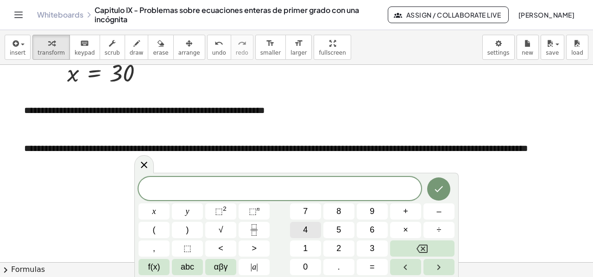
click at [308, 230] on button "4" at bounding box center [305, 230] width 31 height 16
click at [152, 213] on span "x" at bounding box center [154, 211] width 4 height 13
click at [409, 214] on button "+" at bounding box center [405, 211] width 31 height 16
click at [152, 208] on span "x" at bounding box center [154, 211] width 4 height 13
click at [367, 267] on button "=" at bounding box center [372, 267] width 31 height 16
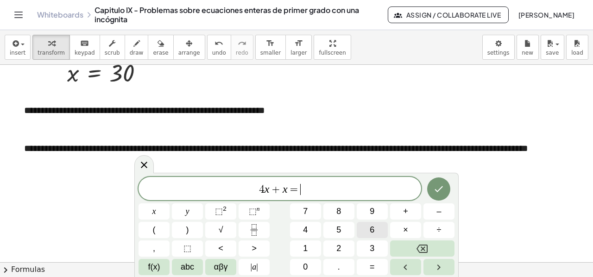
click at [370, 226] on span "6" at bounding box center [372, 230] width 5 height 13
click at [318, 259] on button "0" at bounding box center [305, 267] width 31 height 16
click at [318, 258] on div "4 x + x = 6 0 x y ⬚ 2 ⬚ n 7 8 9 + – ( ) √ 4 5 6 × ÷ , ⬚ < > 1 2 3 f(x) abc αβγ …" at bounding box center [297, 226] width 316 height 98
click at [312, 267] on button "0" at bounding box center [305, 267] width 31 height 16
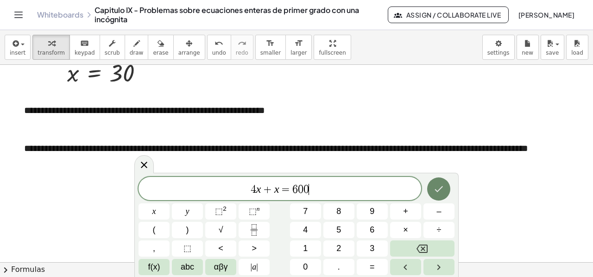
click at [440, 187] on icon "Done" at bounding box center [438, 188] width 11 height 11
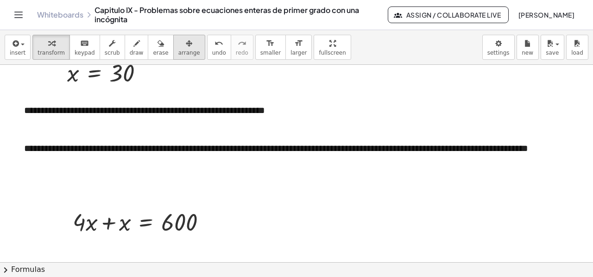
click at [178, 46] on div "button" at bounding box center [189, 43] width 22 height 11
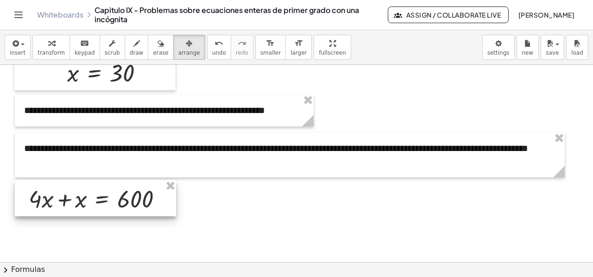
drag, startPoint x: 133, startPoint y: 211, endPoint x: 89, endPoint y: 188, distance: 49.7
click at [89, 188] on div at bounding box center [95, 198] width 161 height 36
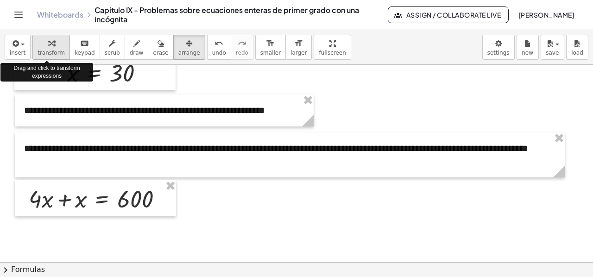
click at [36, 47] on button "transform" at bounding box center [51, 47] width 38 height 25
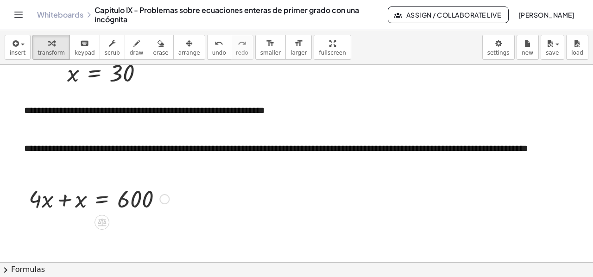
click at [65, 198] on div at bounding box center [99, 198] width 150 height 31
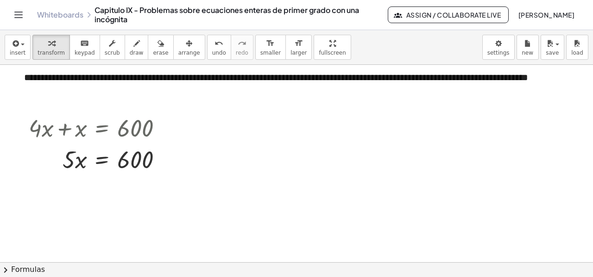
scroll to position [396, 0]
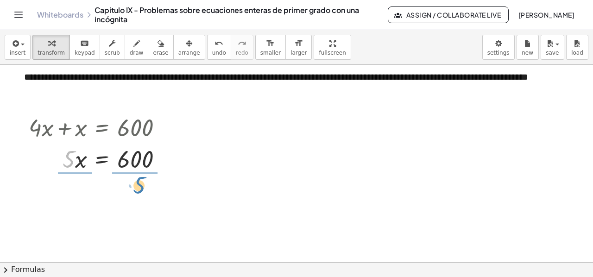
drag, startPoint x: 70, startPoint y: 162, endPoint x: 141, endPoint y: 187, distance: 74.7
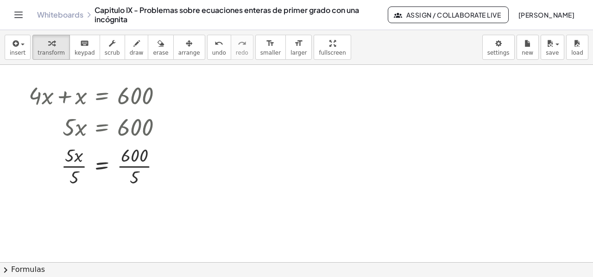
scroll to position [442, 0]
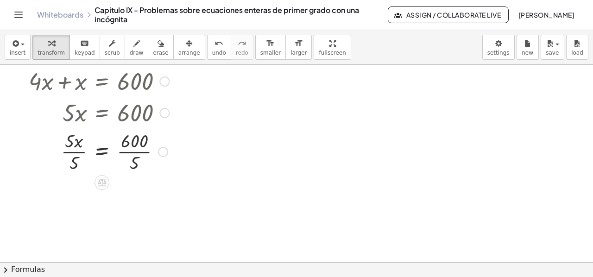
click at [73, 153] on div at bounding box center [99, 151] width 150 height 46
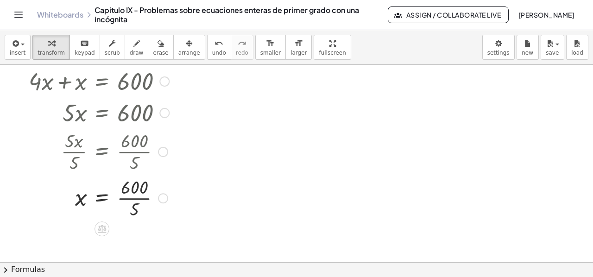
click at [140, 195] on div at bounding box center [99, 197] width 150 height 46
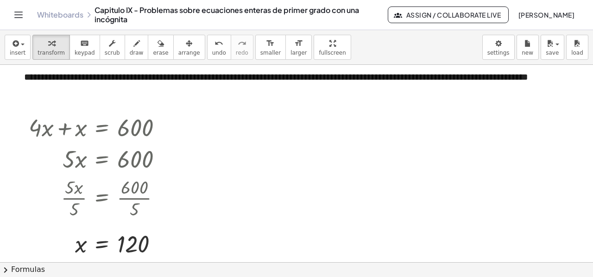
scroll to position [349, 0]
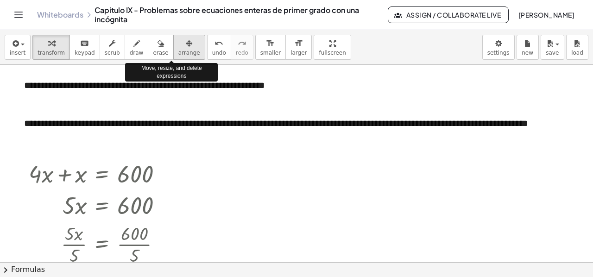
click at [186, 44] on icon "button" at bounding box center [189, 43] width 6 height 11
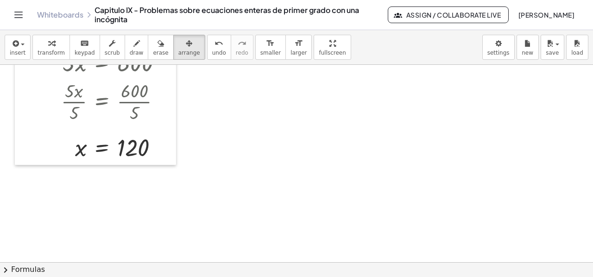
scroll to position [442, 0]
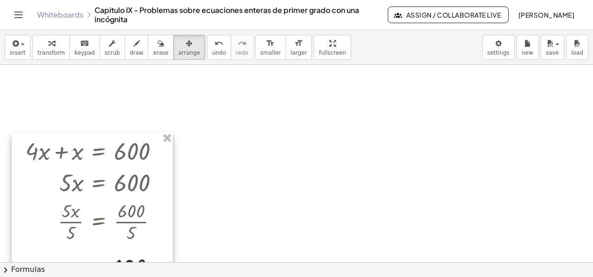
drag, startPoint x: 159, startPoint y: 105, endPoint x: 156, endPoint y: 175, distance: 70.0
click at [156, 175] on div at bounding box center [92, 208] width 161 height 152
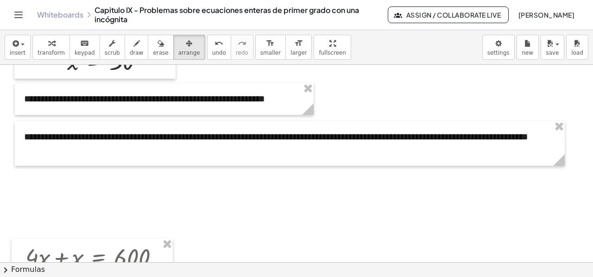
scroll to position [349, 0]
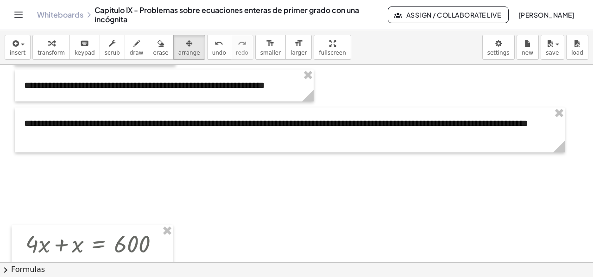
click at [238, 166] on div at bounding box center [296, 112] width 593 height 792
click at [19, 46] on div "button" at bounding box center [18, 43] width 16 height 11
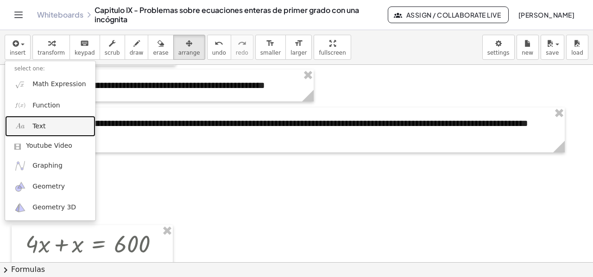
click at [43, 126] on span "Text" at bounding box center [38, 126] width 13 height 9
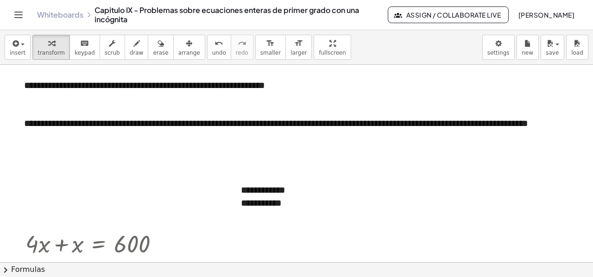
click at [397, 194] on div at bounding box center [296, 112] width 593 height 792
click at [300, 215] on div "**********" at bounding box center [301, 196] width 139 height 45
drag, startPoint x: 169, startPoint y: 50, endPoint x: 169, endPoint y: 55, distance: 5.1
click at [178, 53] on span "arrange" at bounding box center [189, 53] width 22 height 6
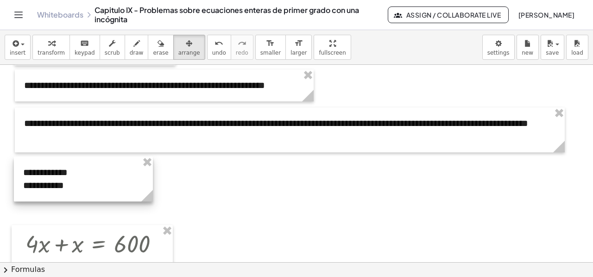
drag, startPoint x: 296, startPoint y: 215, endPoint x: 80, endPoint y: 198, distance: 217.5
click at [80, 198] on div at bounding box center [83, 179] width 139 height 45
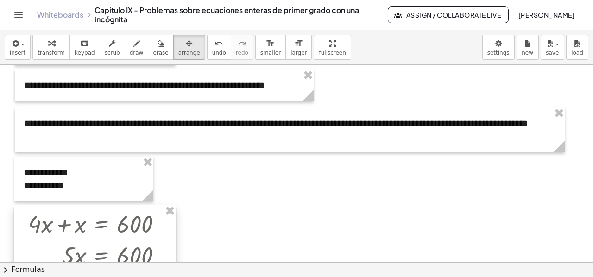
drag, startPoint x: 107, startPoint y: 233, endPoint x: 110, endPoint y: 213, distance: 20.1
click at [110, 213] on div at bounding box center [94, 281] width 161 height 152
click at [296, 176] on div at bounding box center [296, 112] width 593 height 792
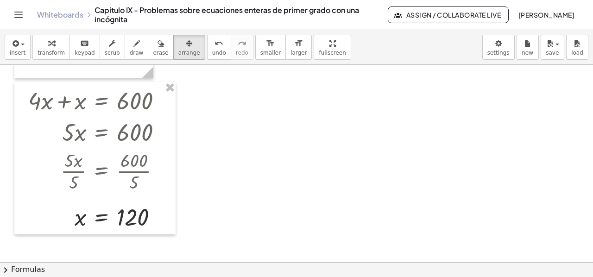
scroll to position [535, 0]
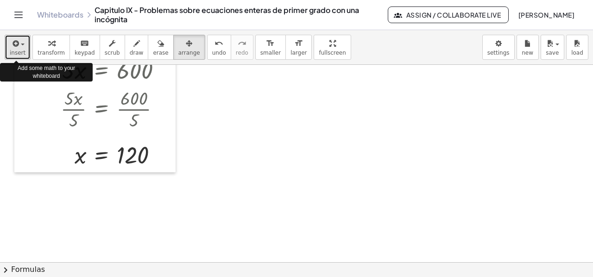
click at [22, 47] on div "button" at bounding box center [18, 43] width 16 height 11
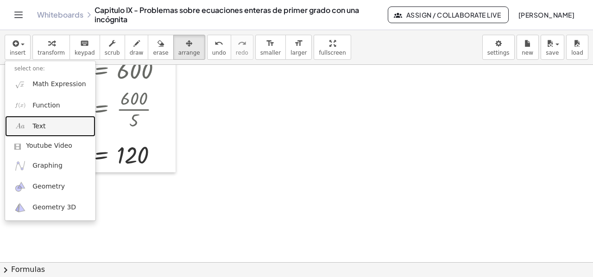
click at [34, 126] on span "Text" at bounding box center [38, 126] width 13 height 9
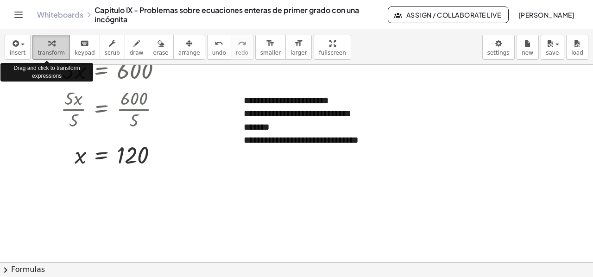
click at [48, 47] on icon "button" at bounding box center [51, 43] width 6 height 11
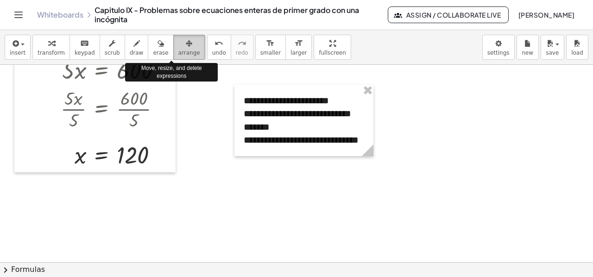
click at [186, 48] on icon "button" at bounding box center [189, 43] width 6 height 11
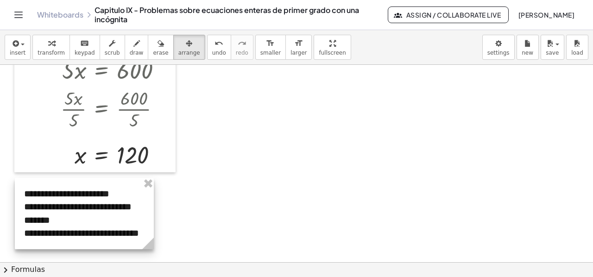
drag, startPoint x: 301, startPoint y: 153, endPoint x: 82, endPoint y: 246, distance: 238.5
click at [82, 246] on div at bounding box center [84, 213] width 139 height 71
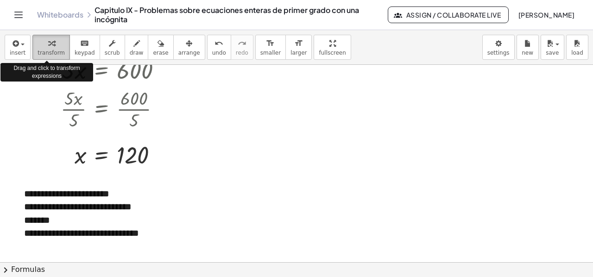
click at [44, 50] on span "transform" at bounding box center [51, 53] width 27 height 6
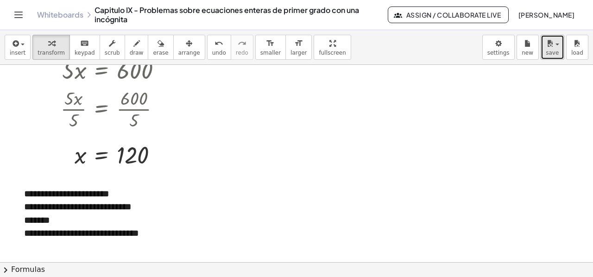
click at [554, 47] on icon "button" at bounding box center [550, 43] width 8 height 11
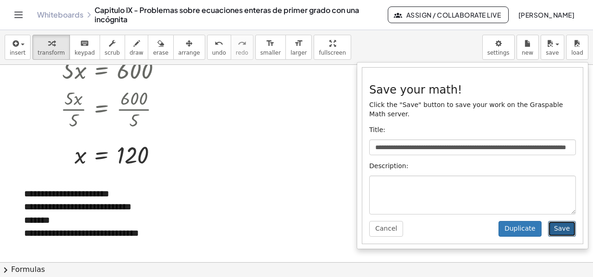
click at [568, 221] on button "Save" at bounding box center [562, 229] width 28 height 16
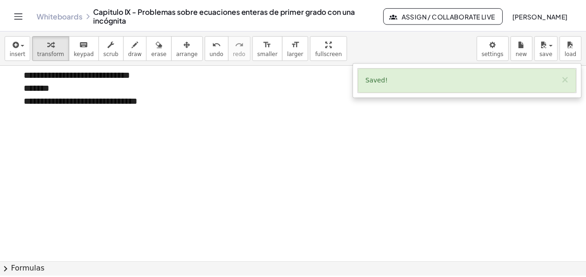
scroll to position [686, 0]
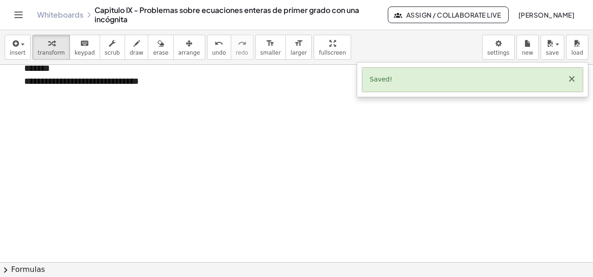
click at [571, 81] on button "×" at bounding box center [571, 79] width 8 height 10
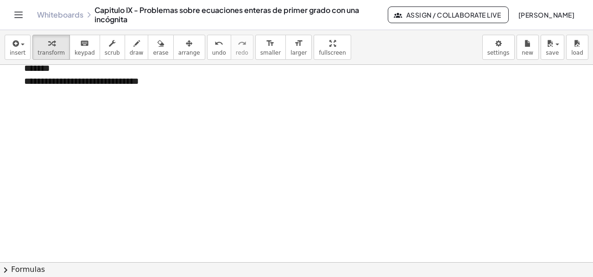
click at [12, 13] on button "Toggle navigation" at bounding box center [18, 14] width 15 height 15
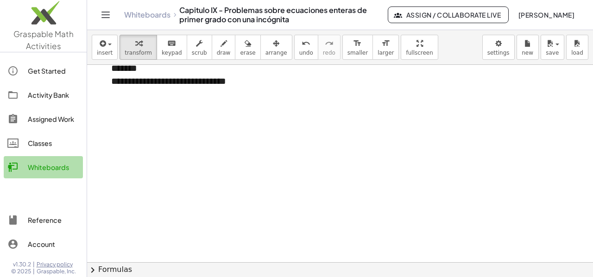
click at [38, 167] on div "Whiteboards" at bounding box center [53, 167] width 51 height 11
